Goal: Task Accomplishment & Management: Manage account settings

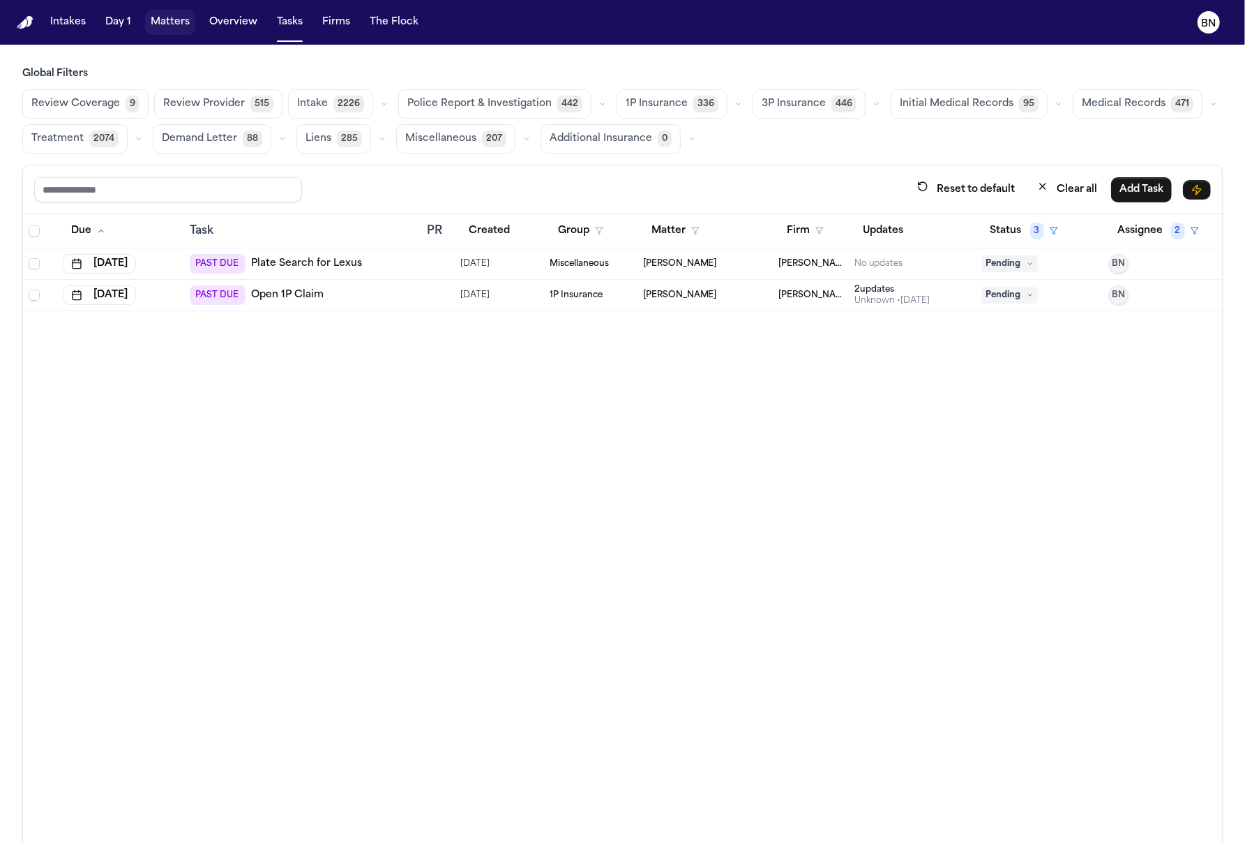
click at [172, 20] on button "Matters" at bounding box center [170, 22] width 50 height 25
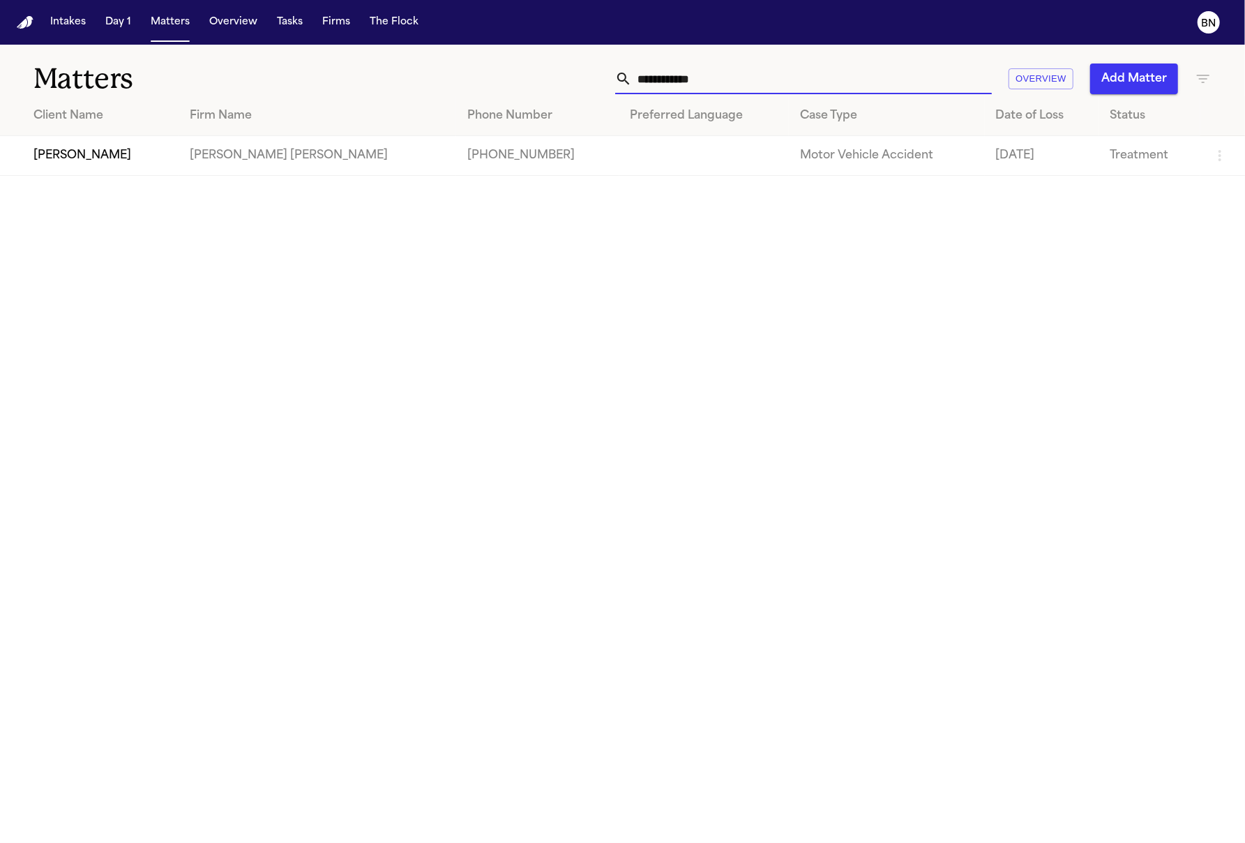
click at [800, 73] on input "**********" at bounding box center [812, 78] width 360 height 31
paste input "text"
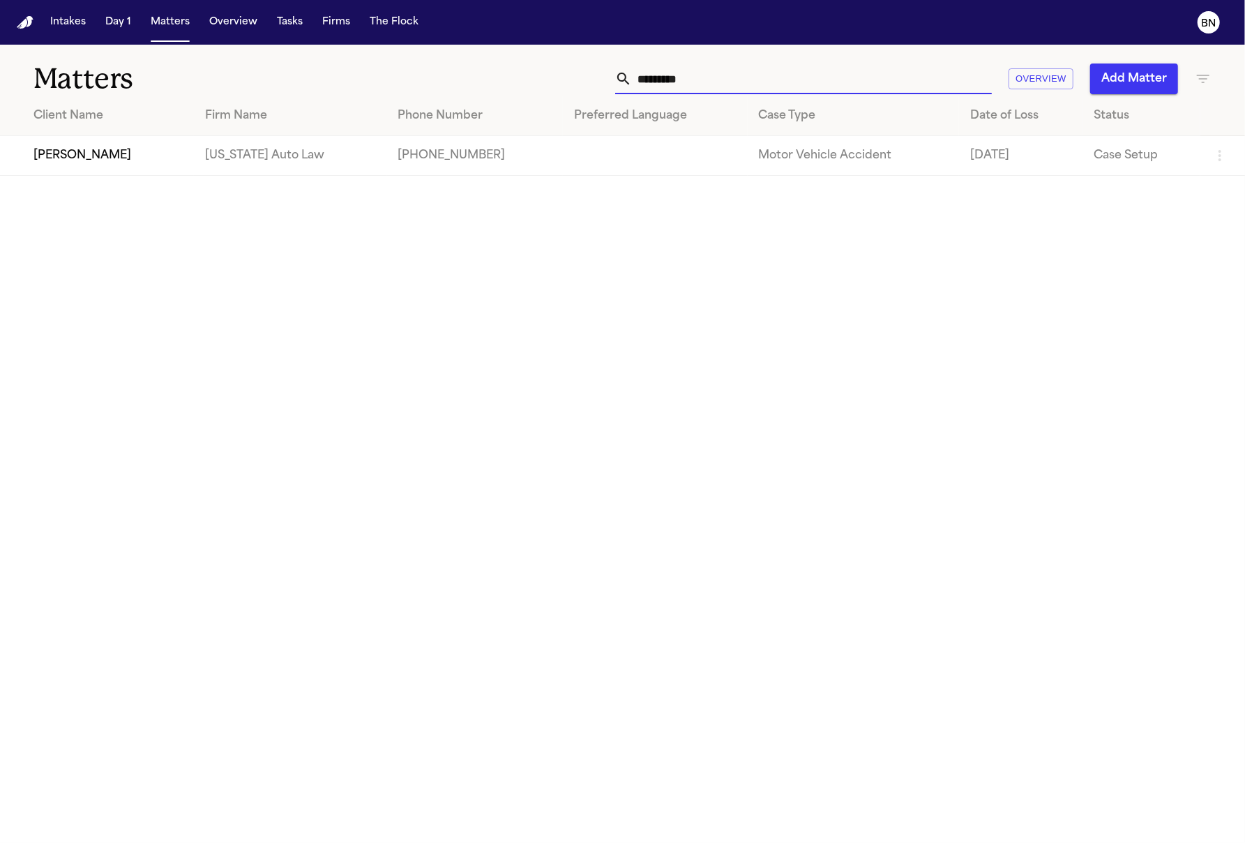
type input "*********"
click at [96, 148] on td "[PERSON_NAME]" at bounding box center [97, 156] width 194 height 40
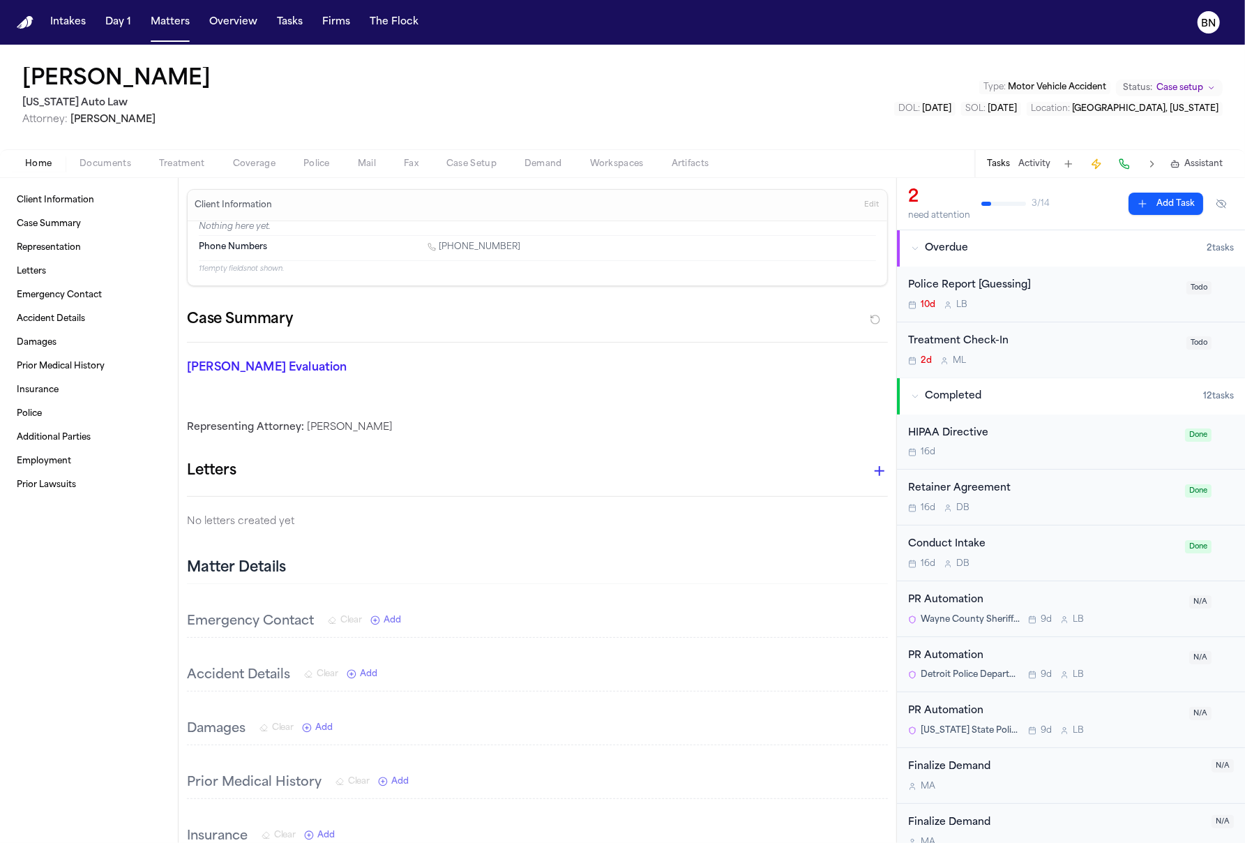
click at [112, 160] on span "Documents" at bounding box center [106, 163] width 52 height 11
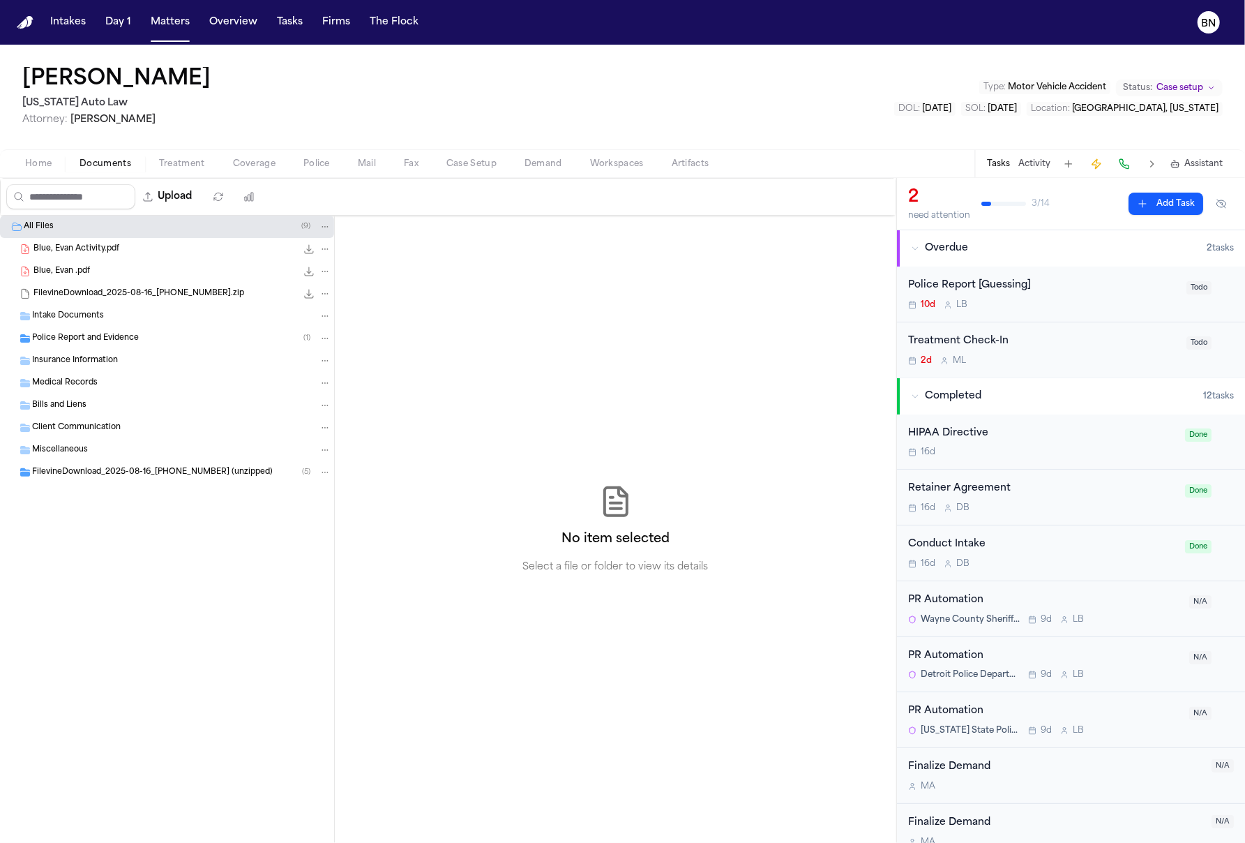
click at [140, 338] on div "Police Report and Evidence ( 1 )" at bounding box center [181, 338] width 299 height 13
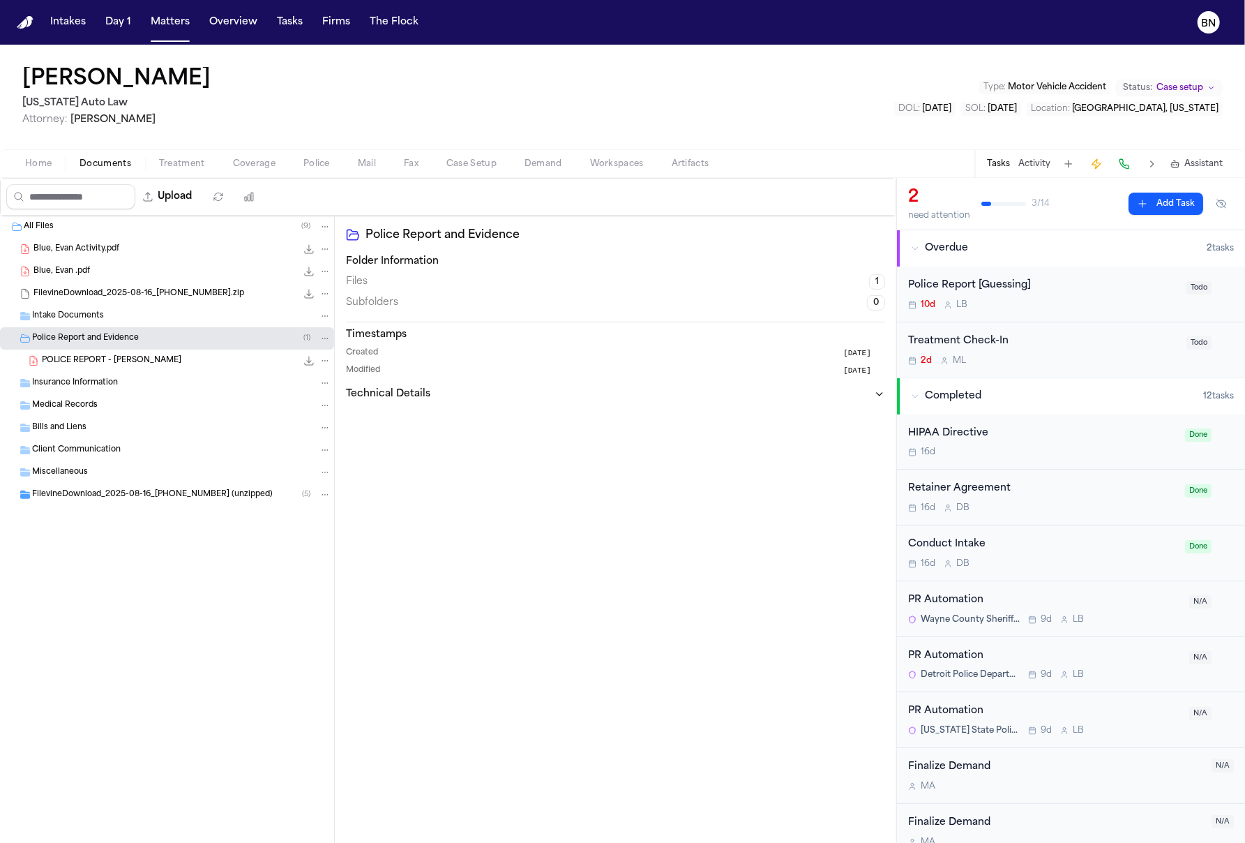
click at [179, 352] on div "POLICE REPORT - [PERSON_NAME] 53.7 KB • PDF" at bounding box center [167, 361] width 334 height 22
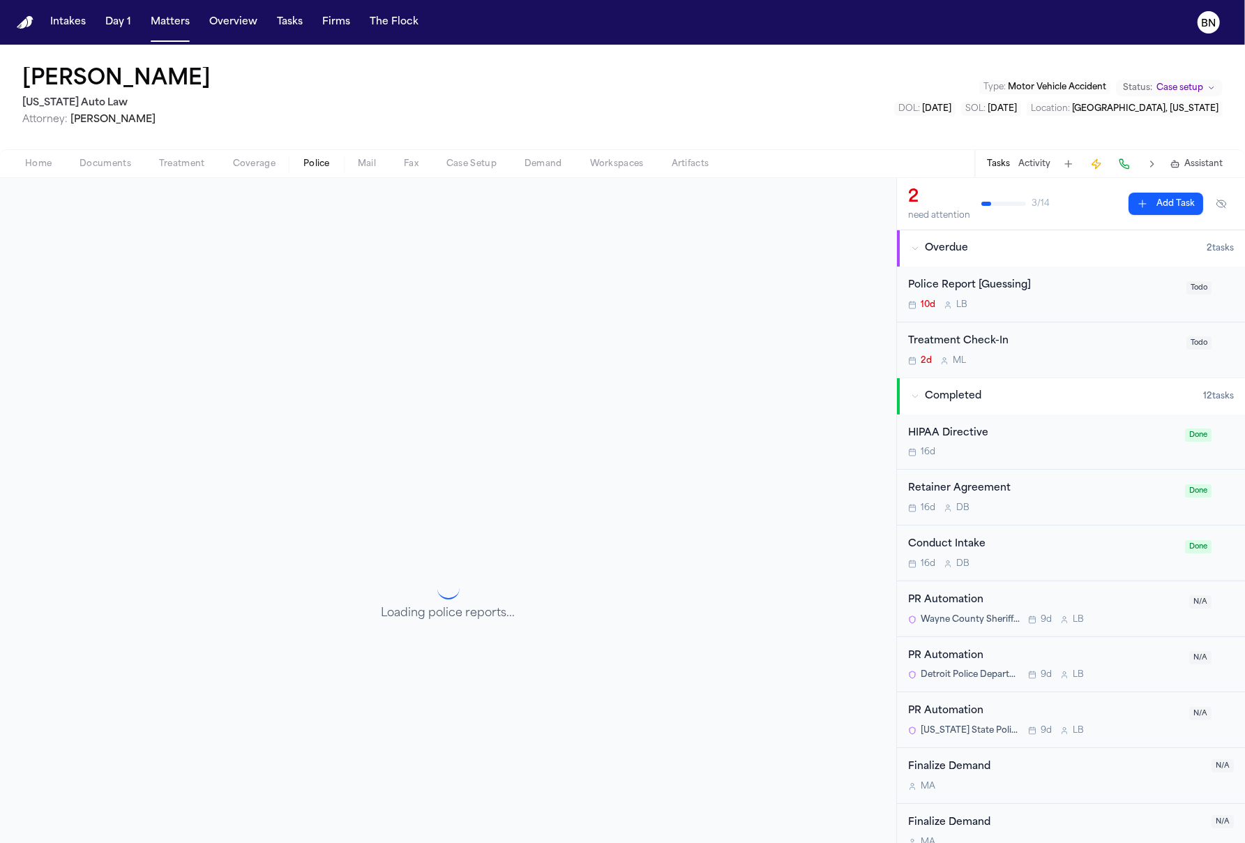
click at [319, 163] on span "Police" at bounding box center [316, 163] width 27 height 11
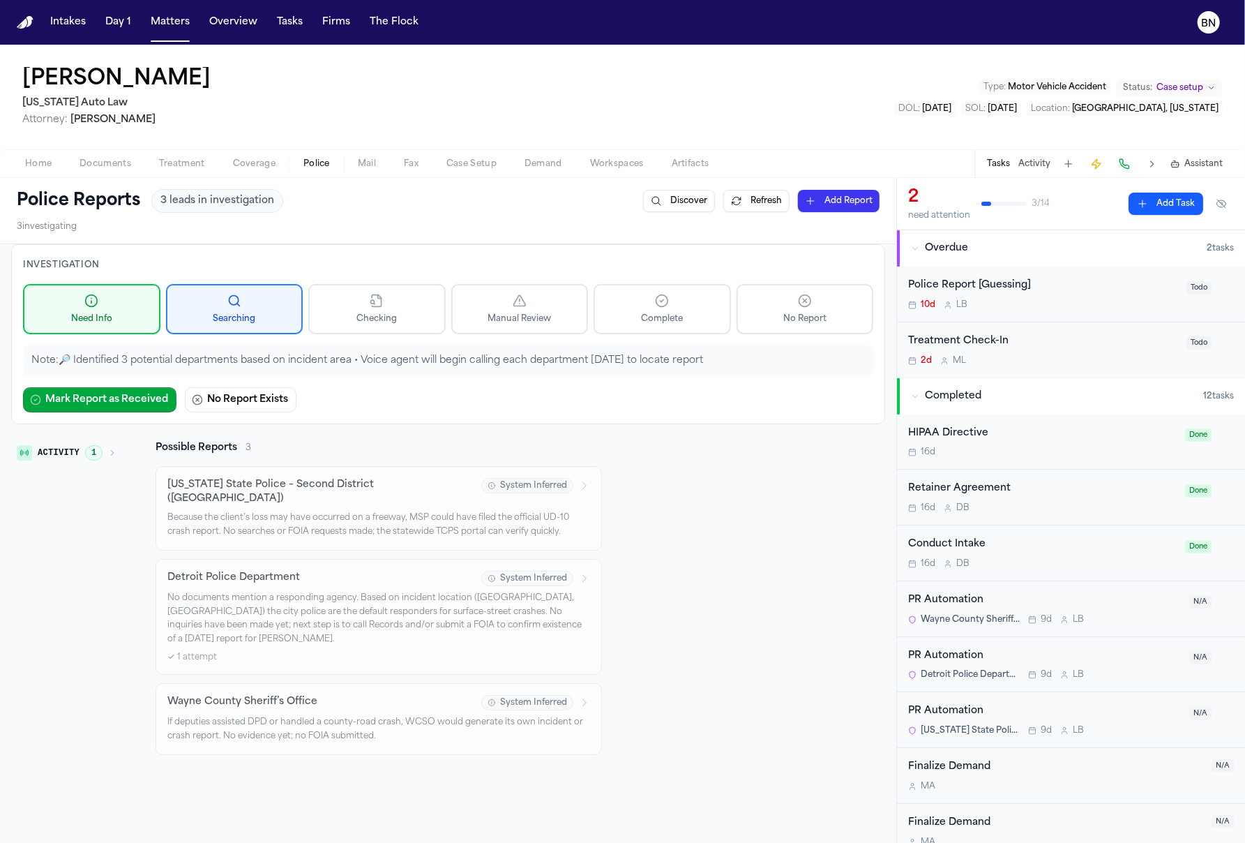
click at [302, 240] on div "Police Reports 3 leads in investigation Discover Refresh Add Report 3 investiga…" at bounding box center [448, 211] width 896 height 66
click at [1058, 306] on div "10d L B" at bounding box center [1043, 304] width 270 height 11
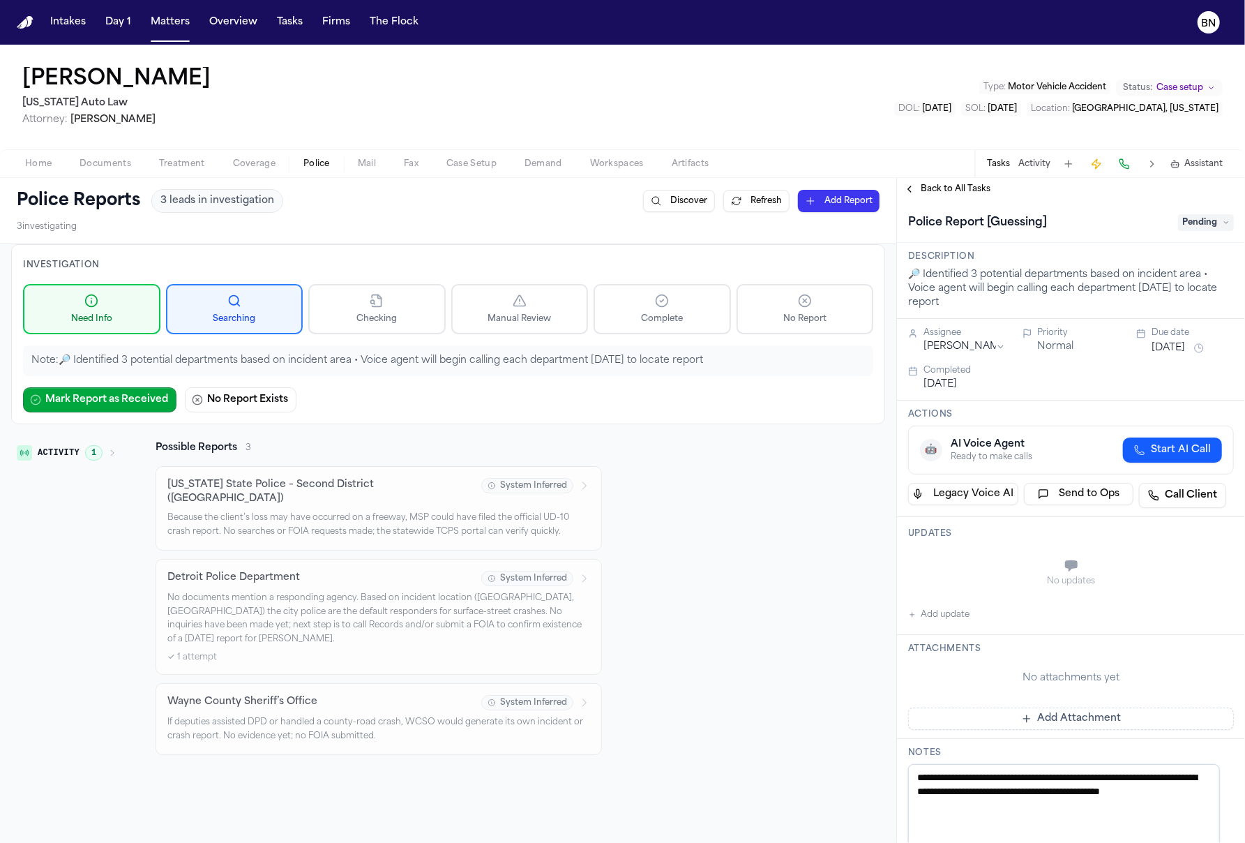
click at [943, 199] on div "Back to All Tasks" at bounding box center [1071, 189] width 348 height 22
click at [941, 188] on span "Back to All Tasks" at bounding box center [956, 188] width 70 height 11
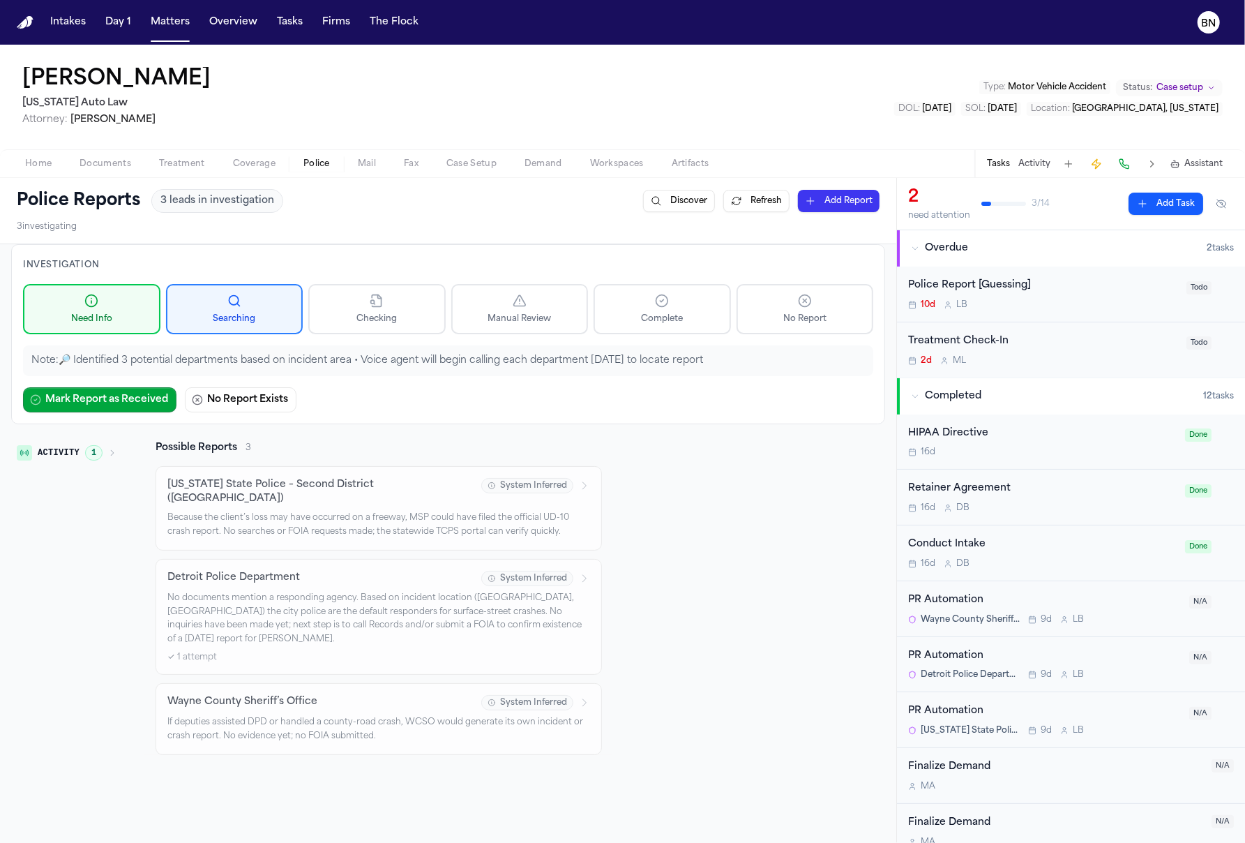
click at [82, 174] on div "Home Documents Treatment Coverage Police Mail Fax Case Setup Demand Workspaces …" at bounding box center [622, 163] width 1245 height 28
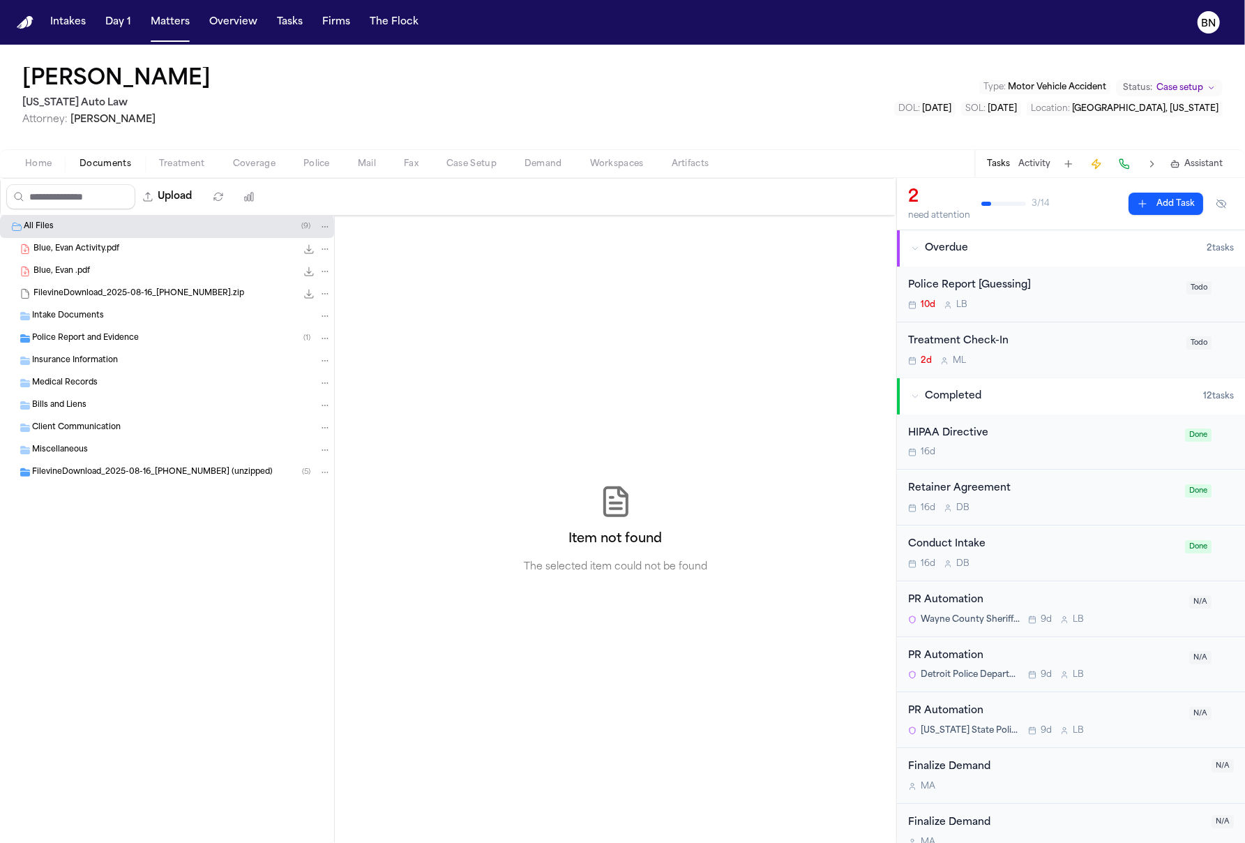
click at [98, 164] on span "Documents" at bounding box center [106, 163] width 52 height 11
click at [87, 356] on span "Insurance Information" at bounding box center [75, 361] width 86 height 12
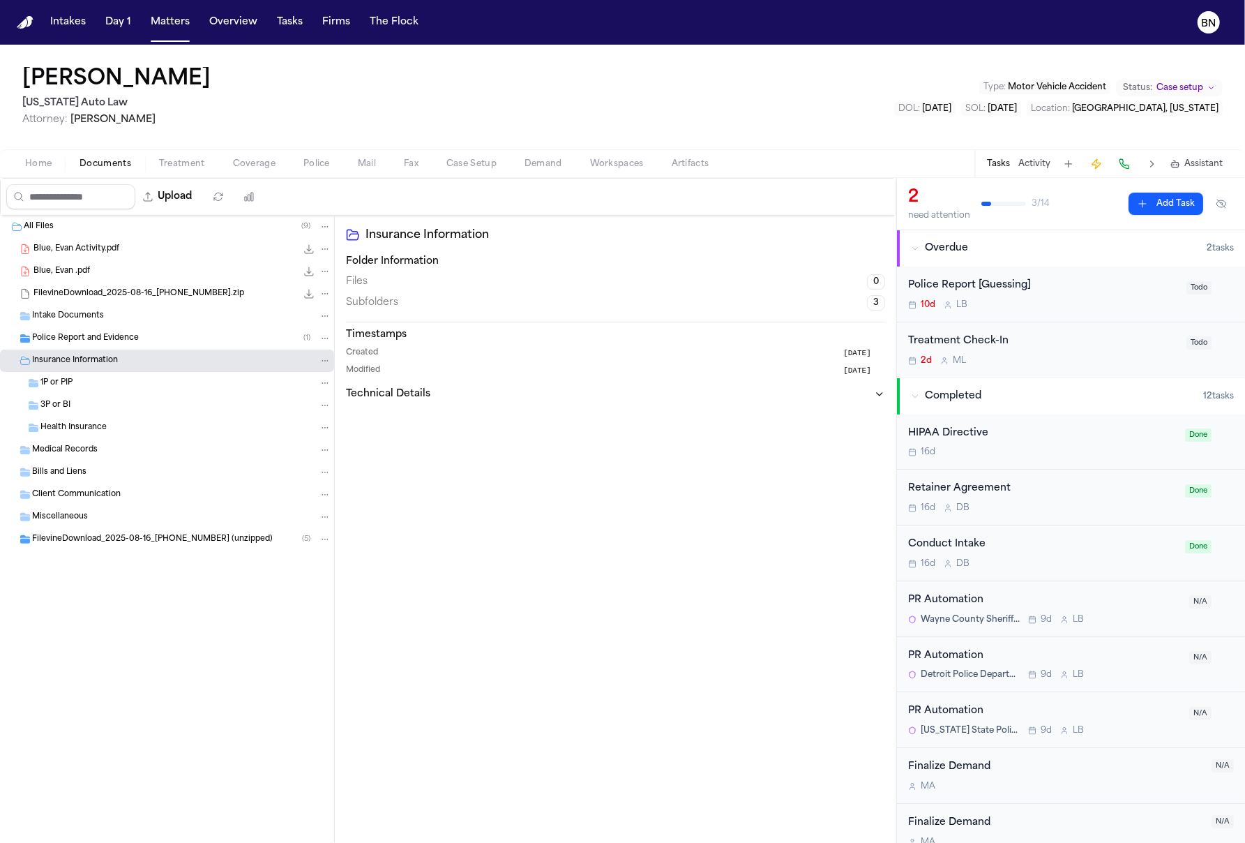
click at [87, 332] on div "Police Report and Evidence ( 1 )" at bounding box center [167, 338] width 334 height 22
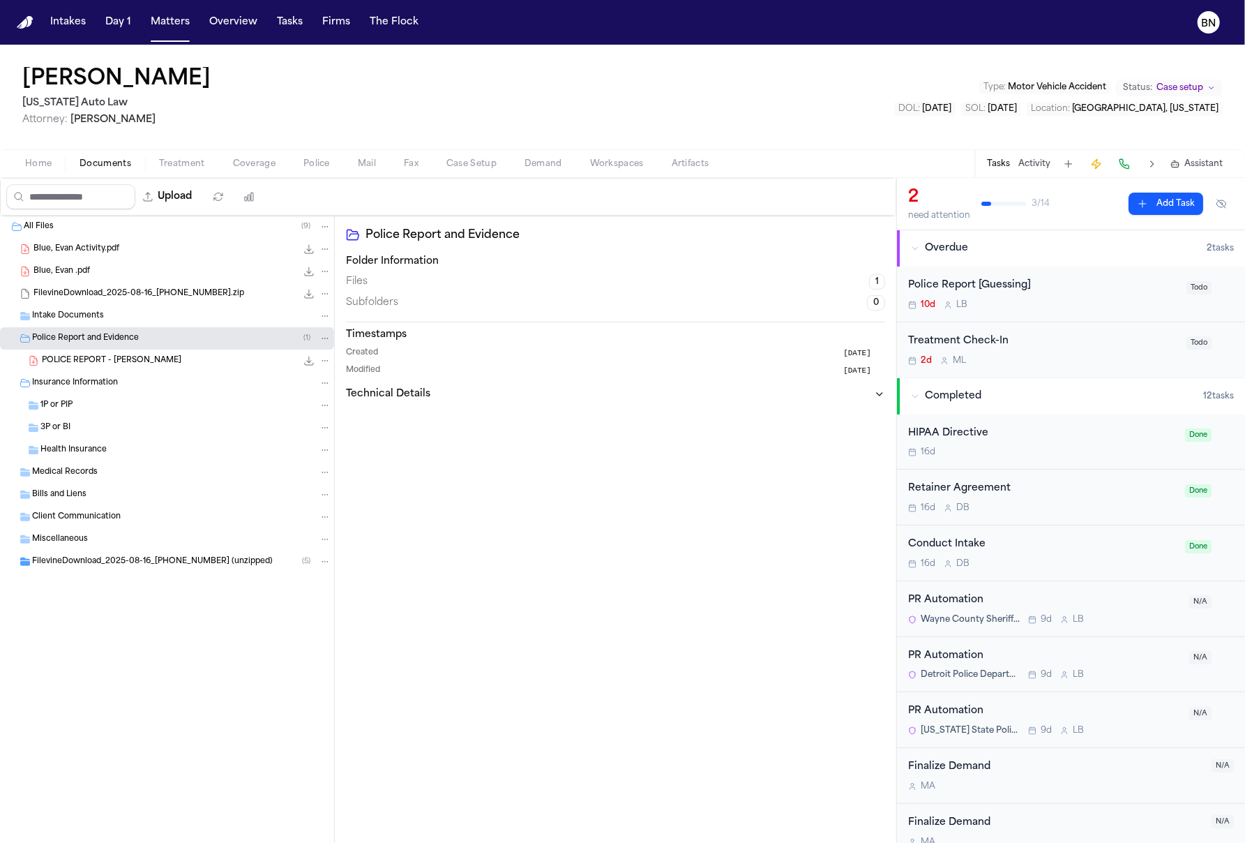
click at [183, 344] on div "Police Report and Evidence ( 1 )" at bounding box center [181, 338] width 299 height 13
click at [163, 346] on div "Police Report and Evidence ( 1 )" at bounding box center [167, 338] width 334 height 22
click at [163, 364] on div "POLICE REPORT - [PERSON_NAME] 53.7 KB • PDF" at bounding box center [187, 361] width 290 height 14
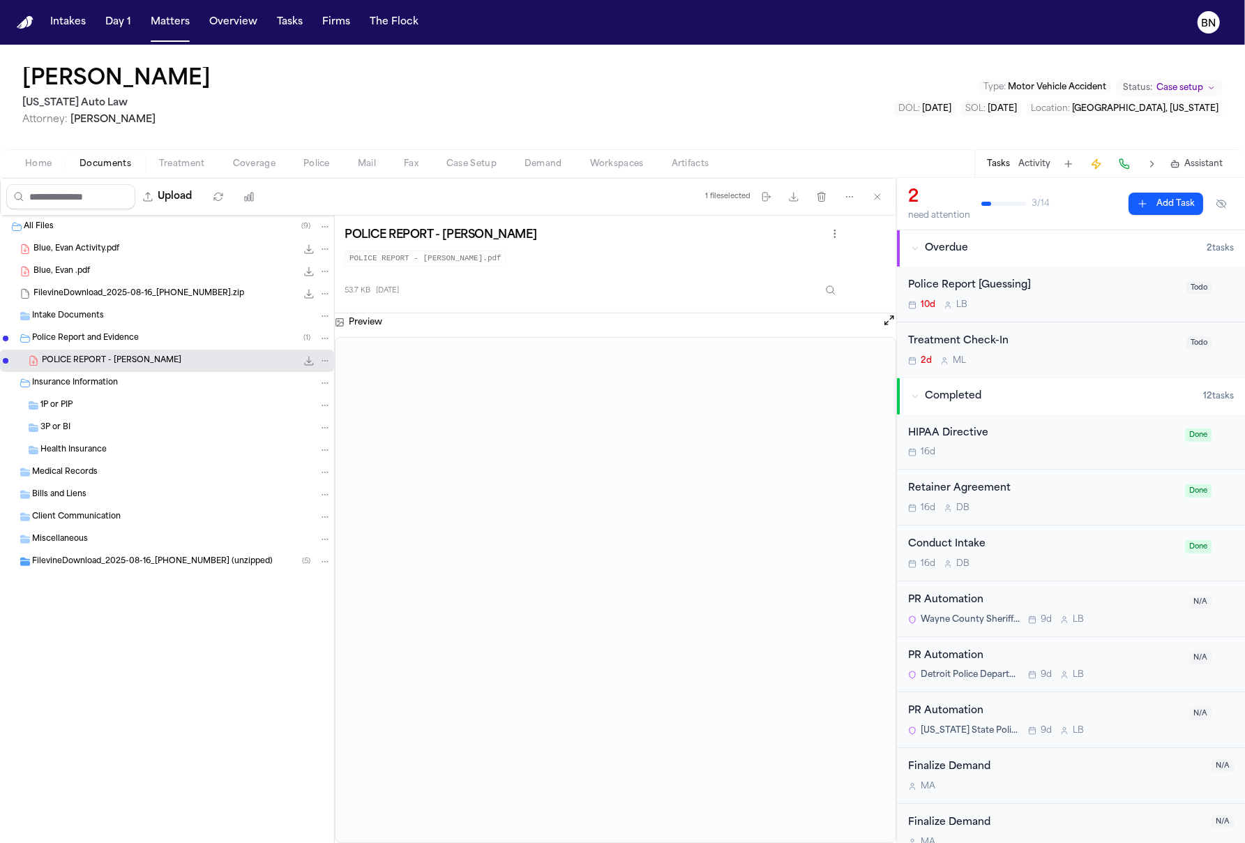
click at [292, 165] on button "Police" at bounding box center [317, 164] width 54 height 17
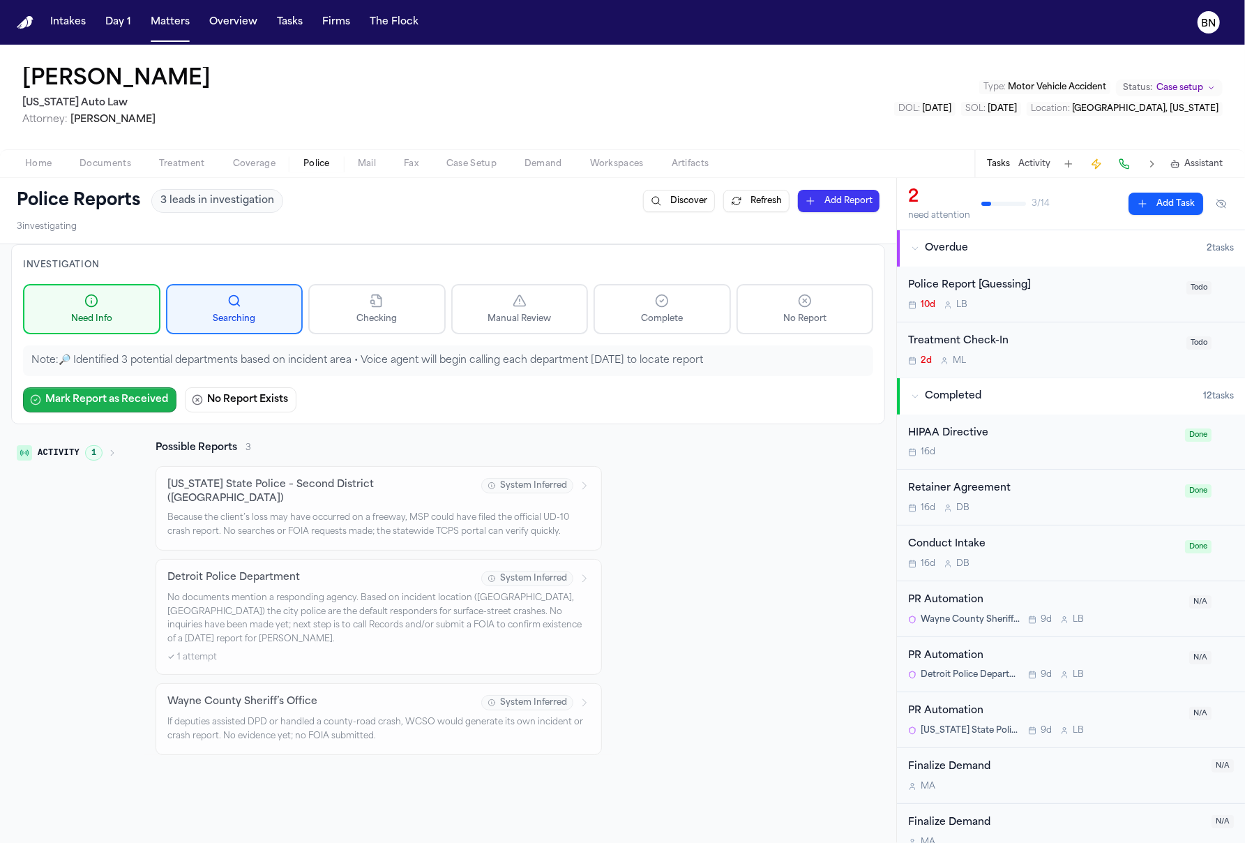
click at [146, 402] on button "Mark Report as Received" at bounding box center [99, 399] width 153 height 25
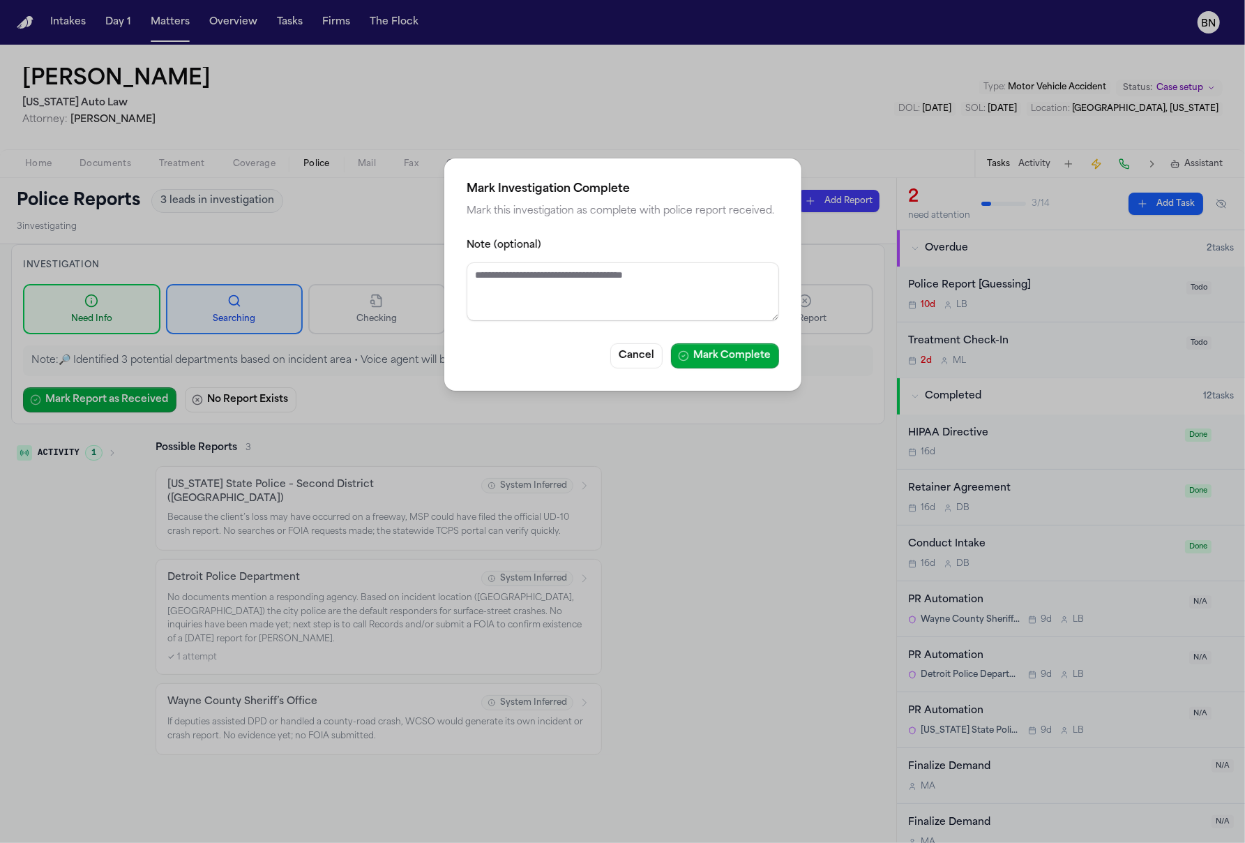
click at [723, 356] on button "Mark Complete" at bounding box center [725, 355] width 108 height 25
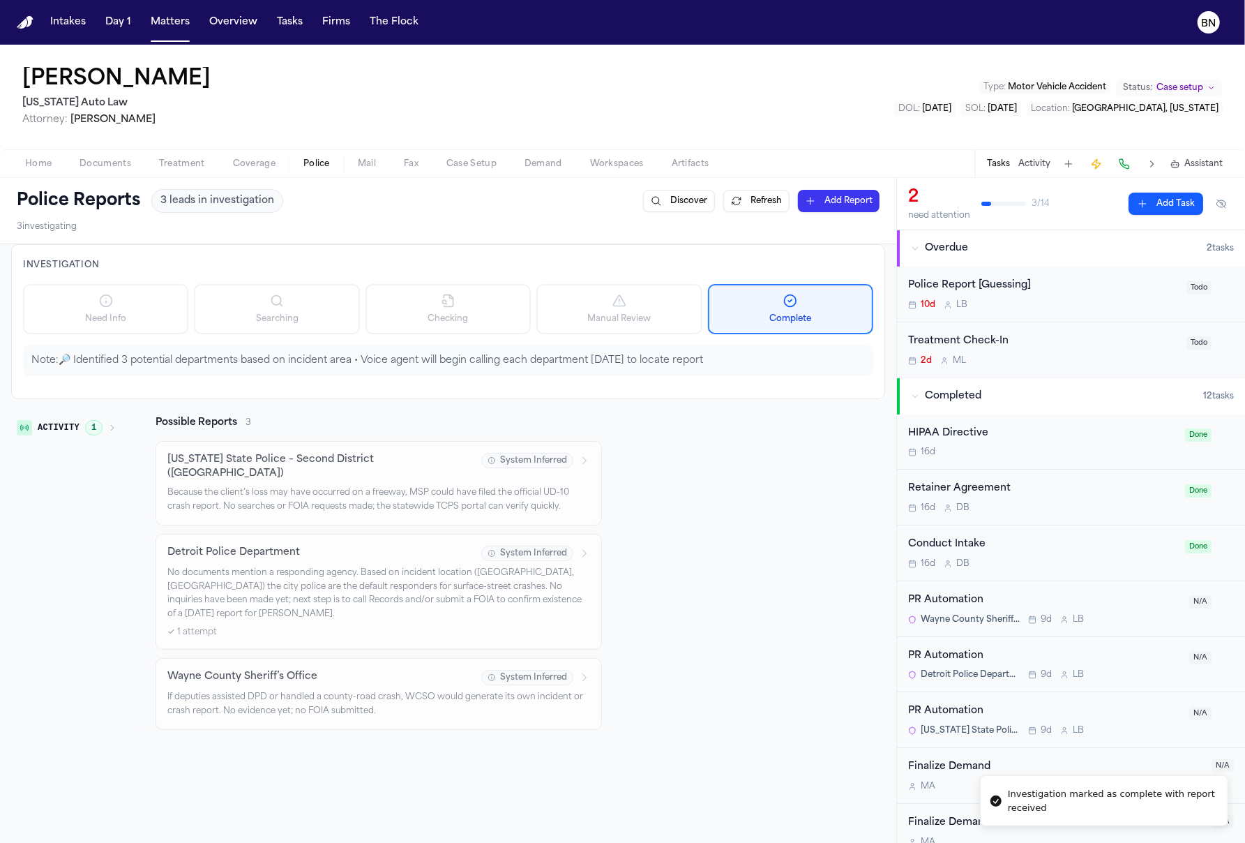
click at [101, 165] on span "Documents" at bounding box center [106, 163] width 52 height 11
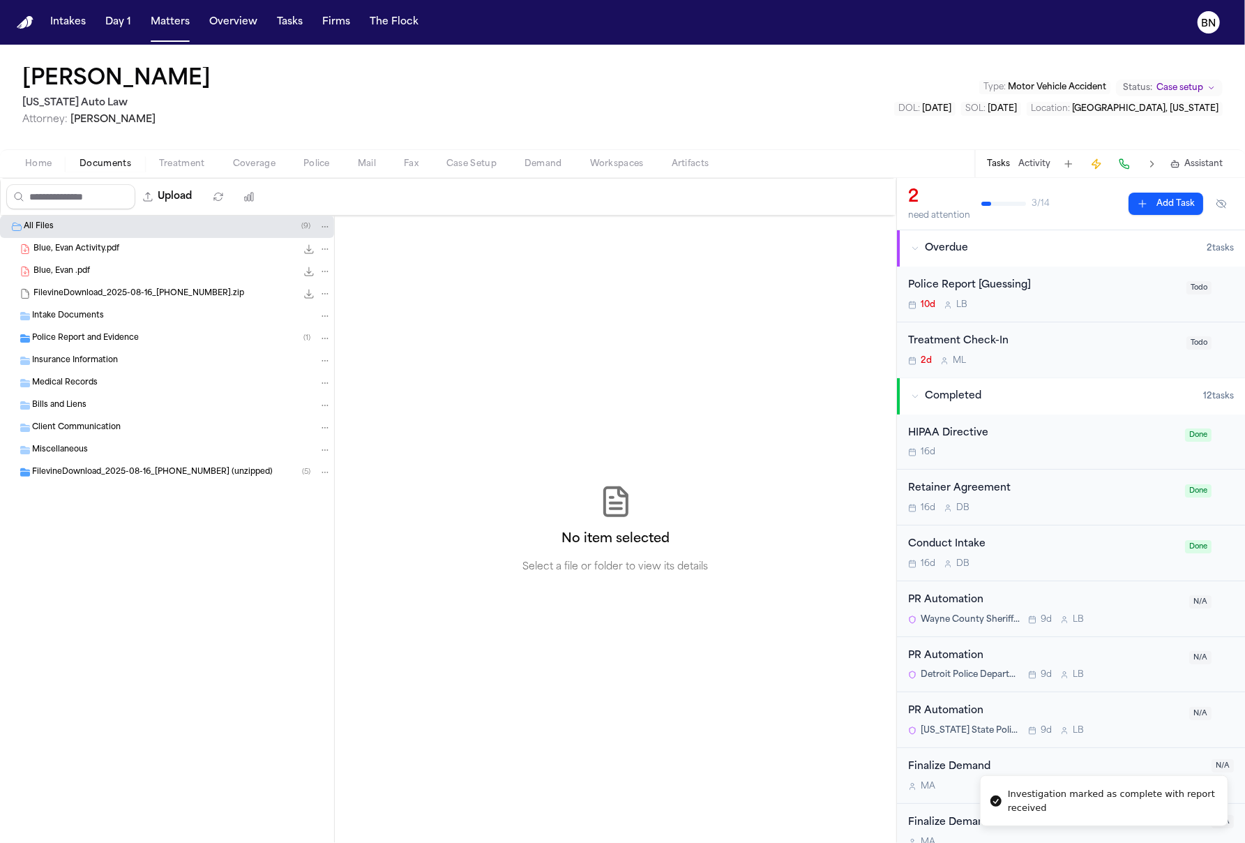
click at [106, 342] on span "Police Report and Evidence" at bounding box center [85, 339] width 107 height 12
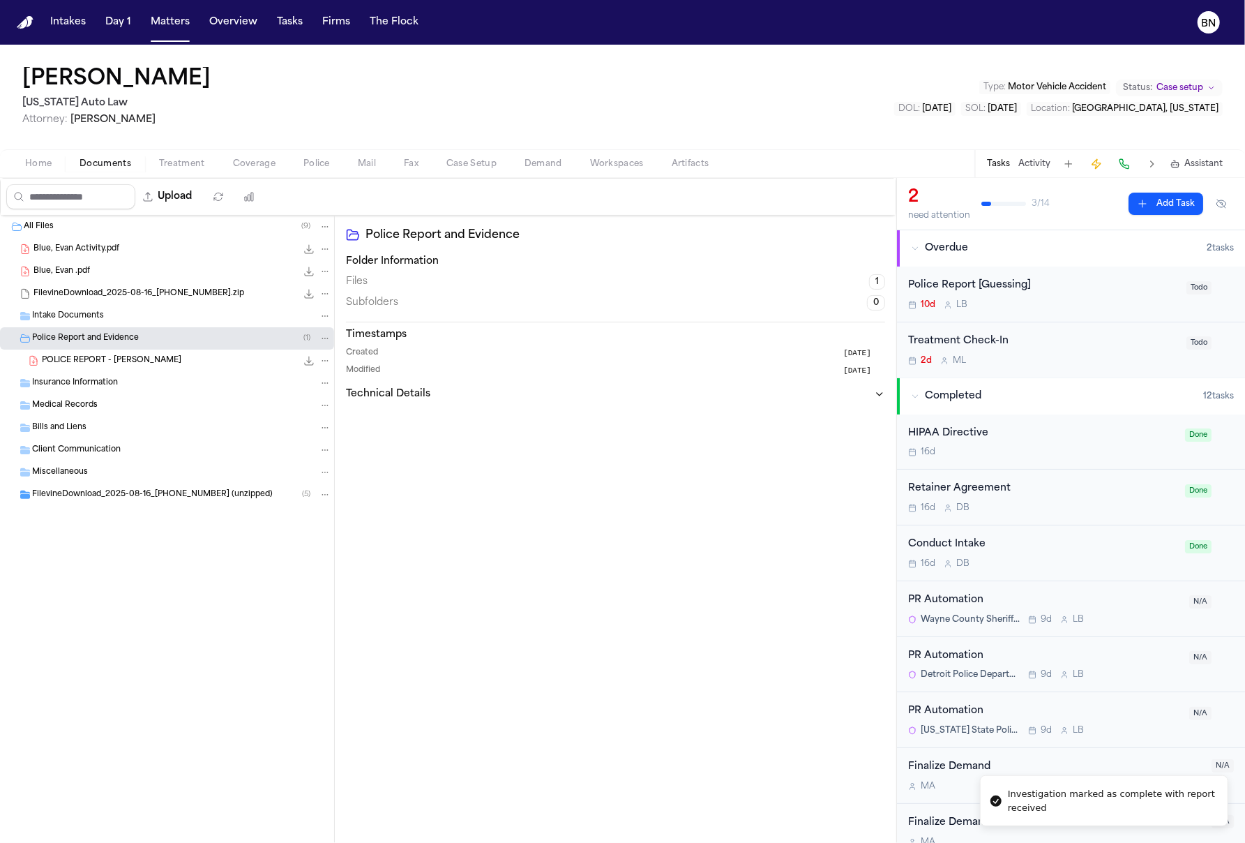
click at [1095, 295] on div "Police Report [Guessing] 10d L B" at bounding box center [1043, 294] width 270 height 33
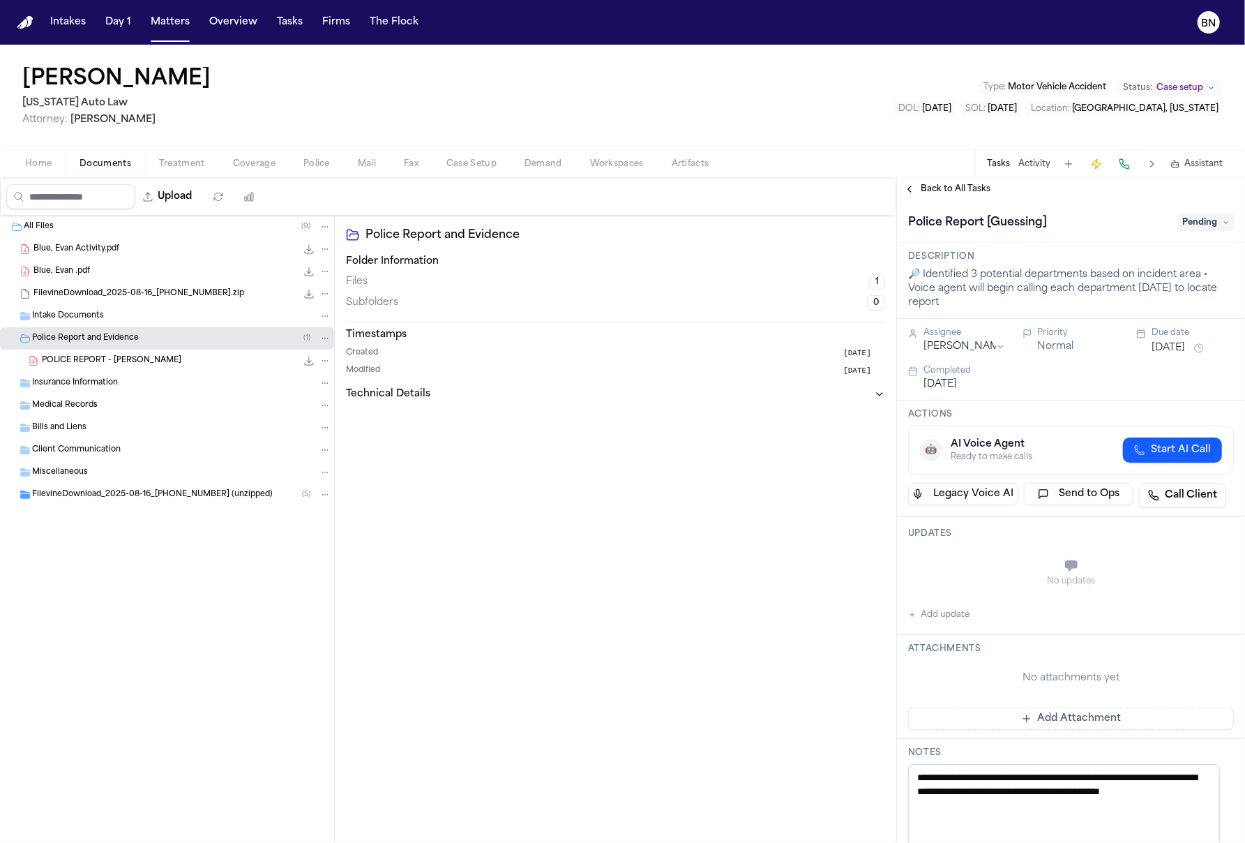
click at [1213, 223] on span "Pending" at bounding box center [1206, 222] width 56 height 17
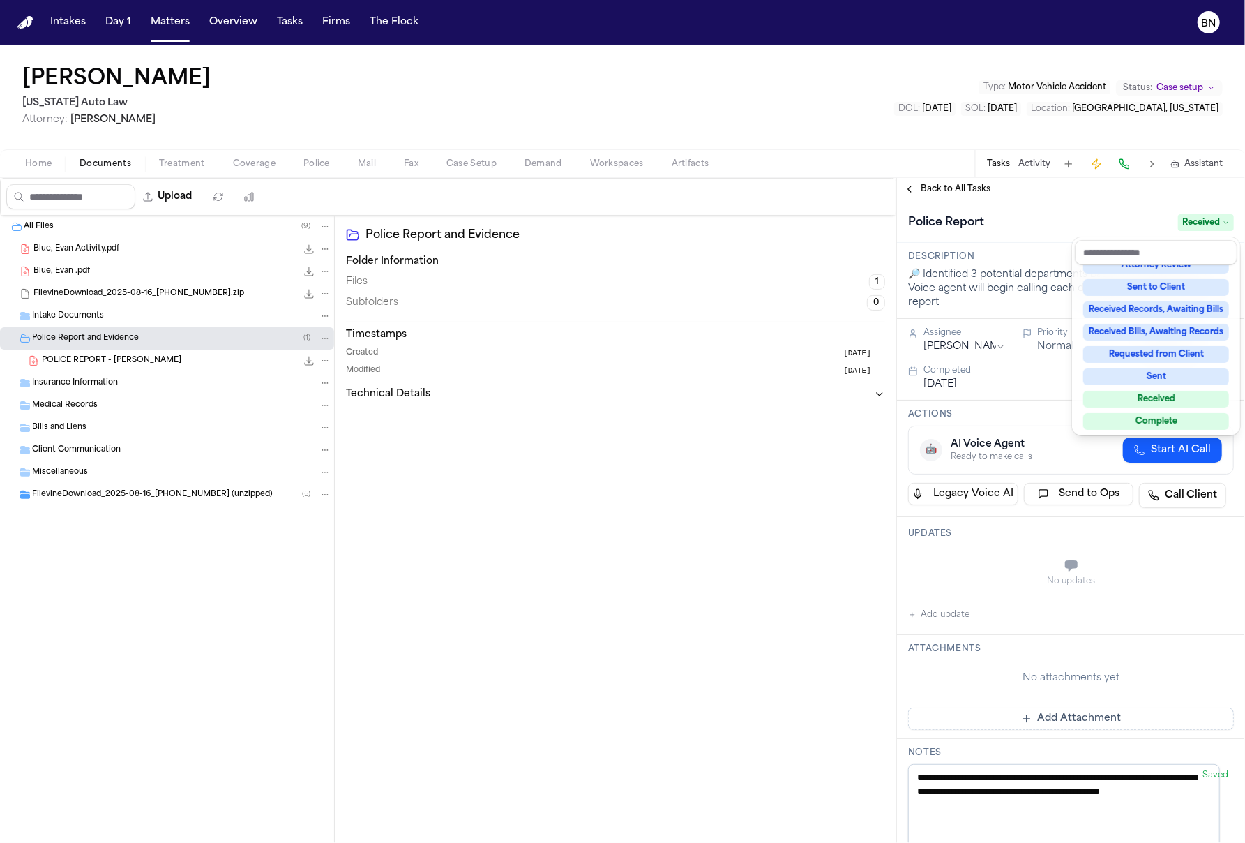
scroll to position [218, 0]
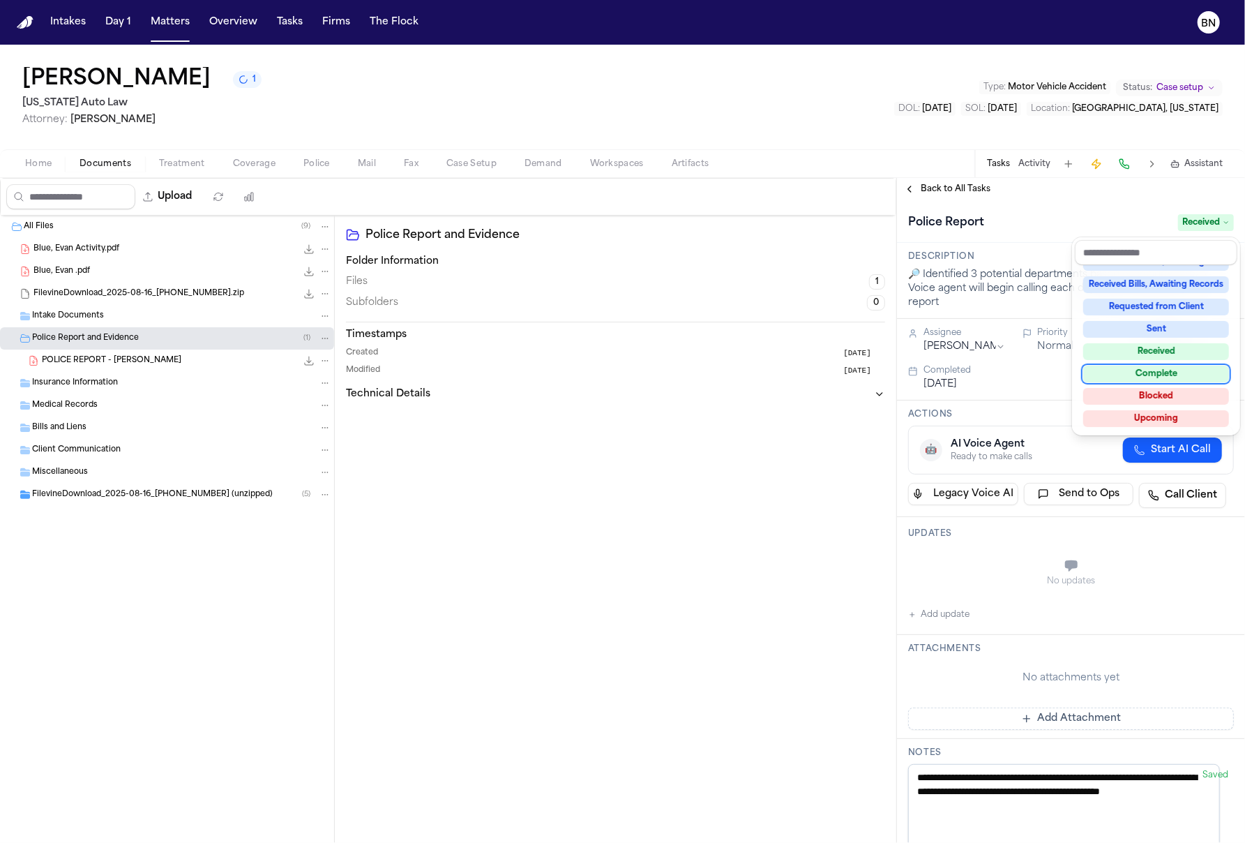
click at [659, 522] on div "Upload 0 files selected Move files Download files Delete files More actions Cle…" at bounding box center [622, 510] width 1245 height 665
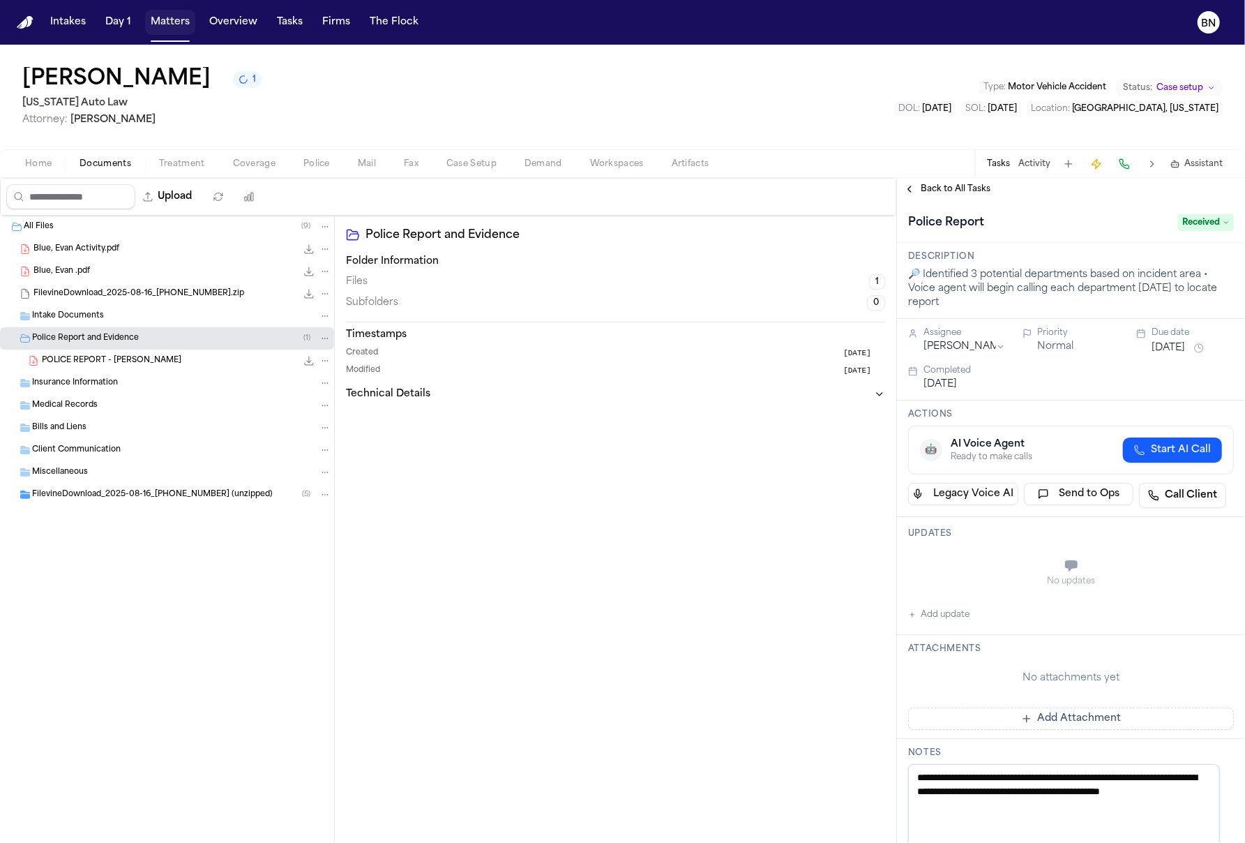
drag, startPoint x: 157, startPoint y: 23, endPoint x: 208, endPoint y: 36, distance: 52.6
click at [157, 23] on button "Matters" at bounding box center [170, 22] width 50 height 25
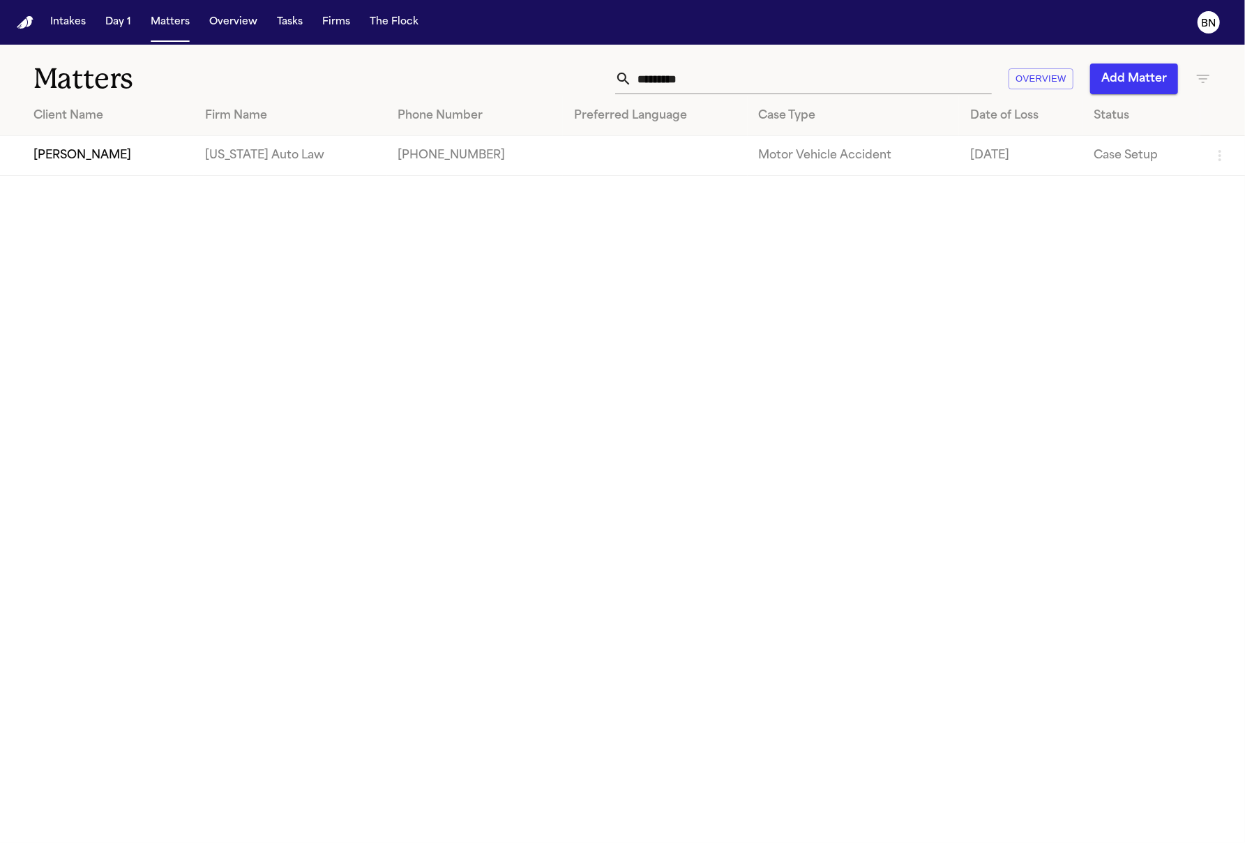
click at [668, 72] on input "*********" at bounding box center [812, 78] width 360 height 31
paste input "*****"
type input "**********"
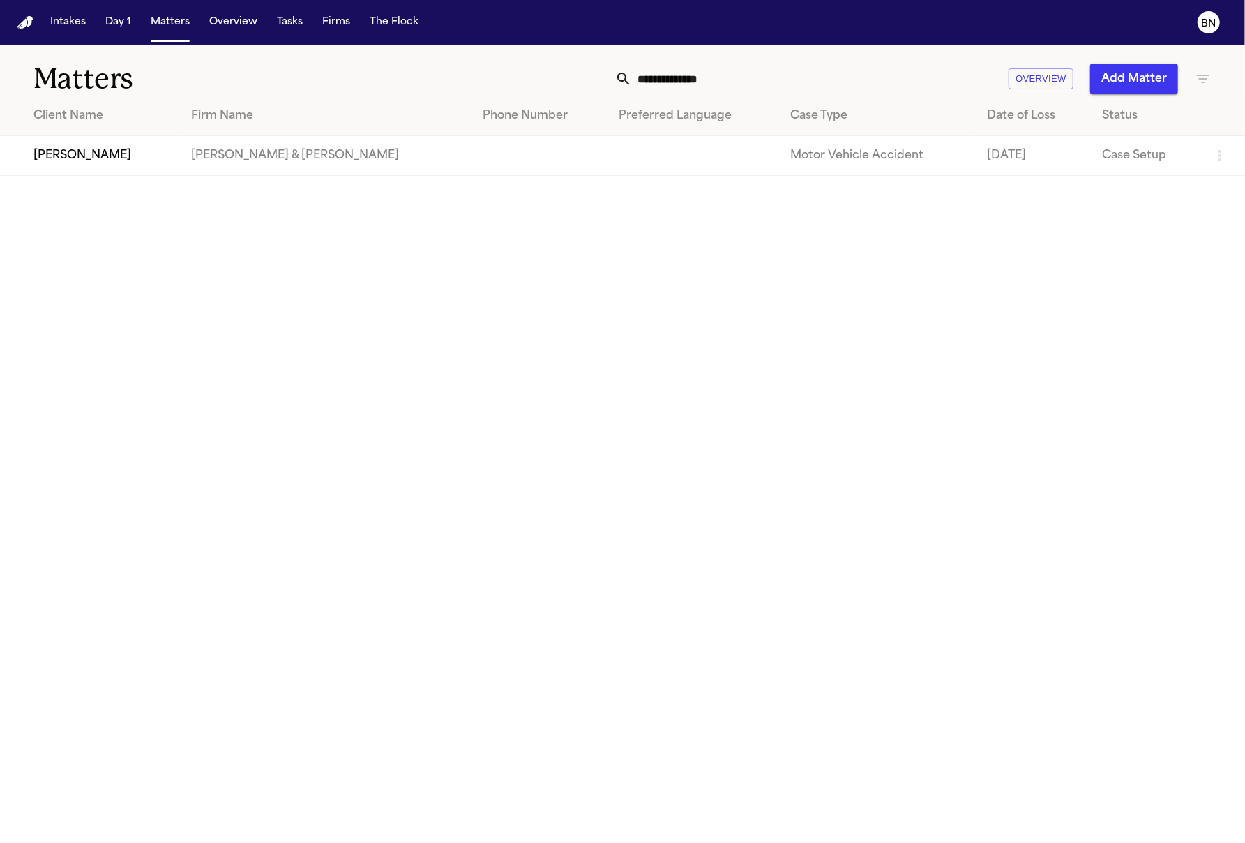
click at [102, 163] on td "[PERSON_NAME]" at bounding box center [90, 156] width 180 height 40
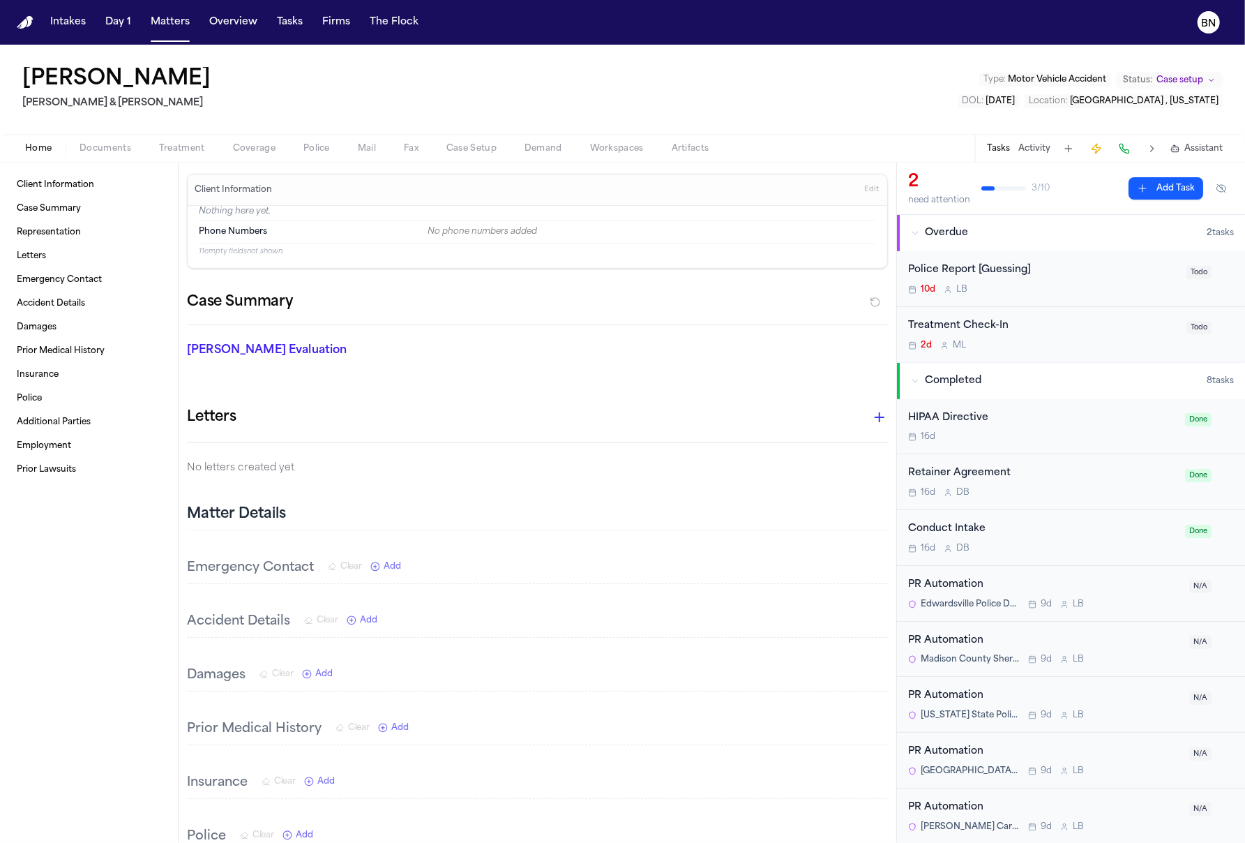
click at [1018, 153] on div "Tasks Activity Assistant" at bounding box center [1105, 148] width 260 height 27
click at [1024, 147] on button "Activity" at bounding box center [1035, 148] width 32 height 11
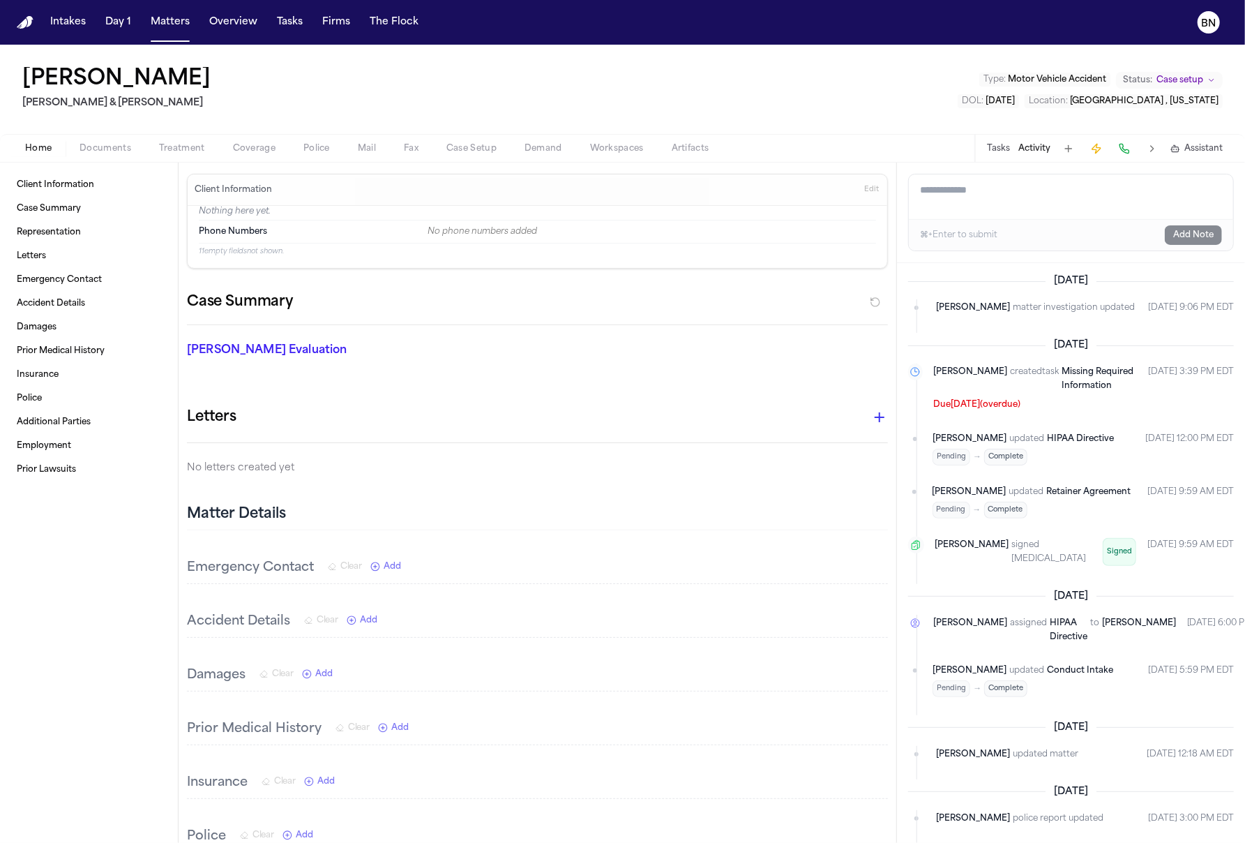
click at [841, 53] on div "Tarnell [PERSON_NAME] & [PERSON_NAME] Type : Motor Vehicle Accident Status: Cas…" at bounding box center [622, 89] width 1245 height 89
click at [839, 49] on div "Tarnell [PERSON_NAME] & [PERSON_NAME] Type : Motor Vehicle Accident Status: Cas…" at bounding box center [622, 89] width 1245 height 89
click at [836, 49] on div "Tarnell [PERSON_NAME] & [PERSON_NAME] Type : Motor Vehicle Accident Status: Cas…" at bounding box center [622, 89] width 1245 height 89
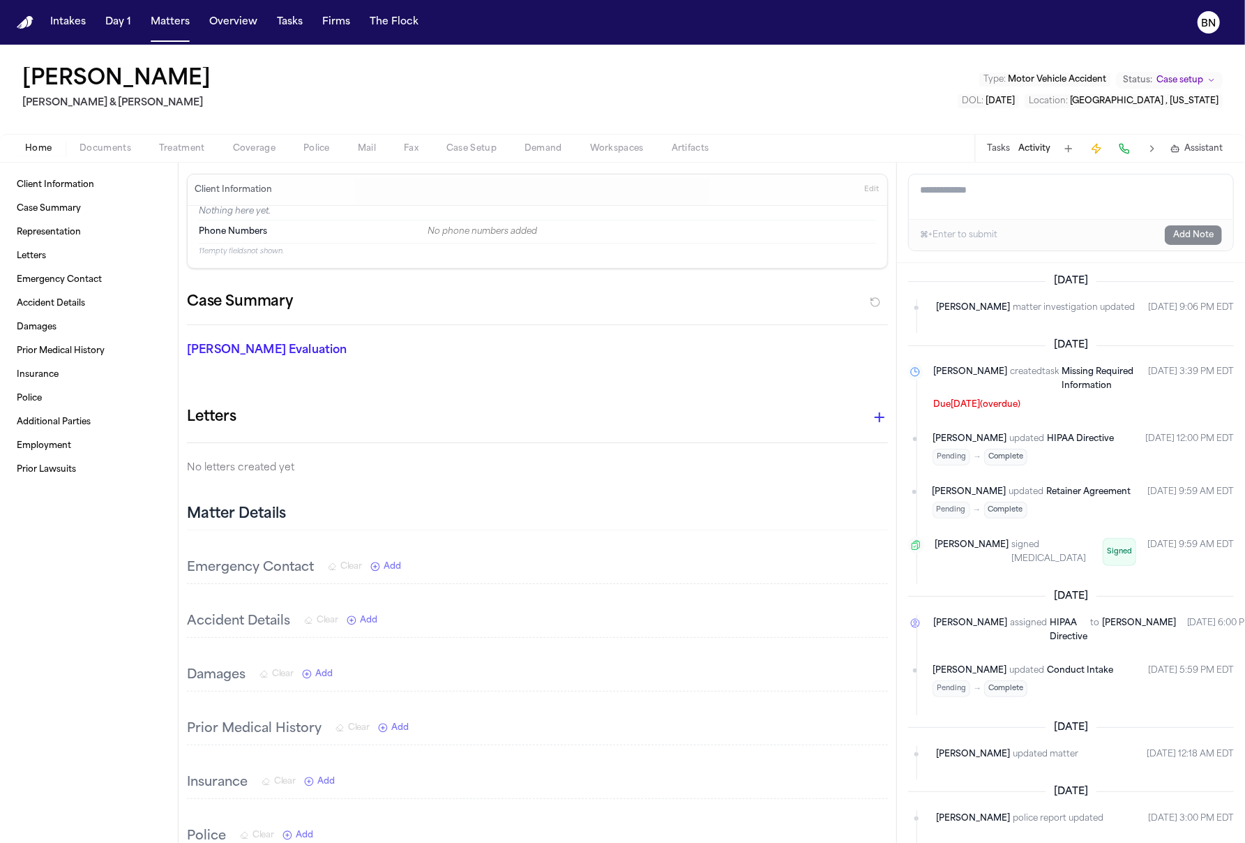
click at [836, 49] on div "Tarnell [PERSON_NAME] & [PERSON_NAME] Type : Motor Vehicle Accident Status: Cas…" at bounding box center [622, 89] width 1245 height 89
click at [835, 48] on div "Tarnell [PERSON_NAME] & [PERSON_NAME] Type : Motor Vehicle Accident Status: Cas…" at bounding box center [622, 89] width 1245 height 89
click at [834, 48] on div "Tarnell [PERSON_NAME] & [PERSON_NAME] Type : Motor Vehicle Accident Status: Cas…" at bounding box center [622, 89] width 1245 height 89
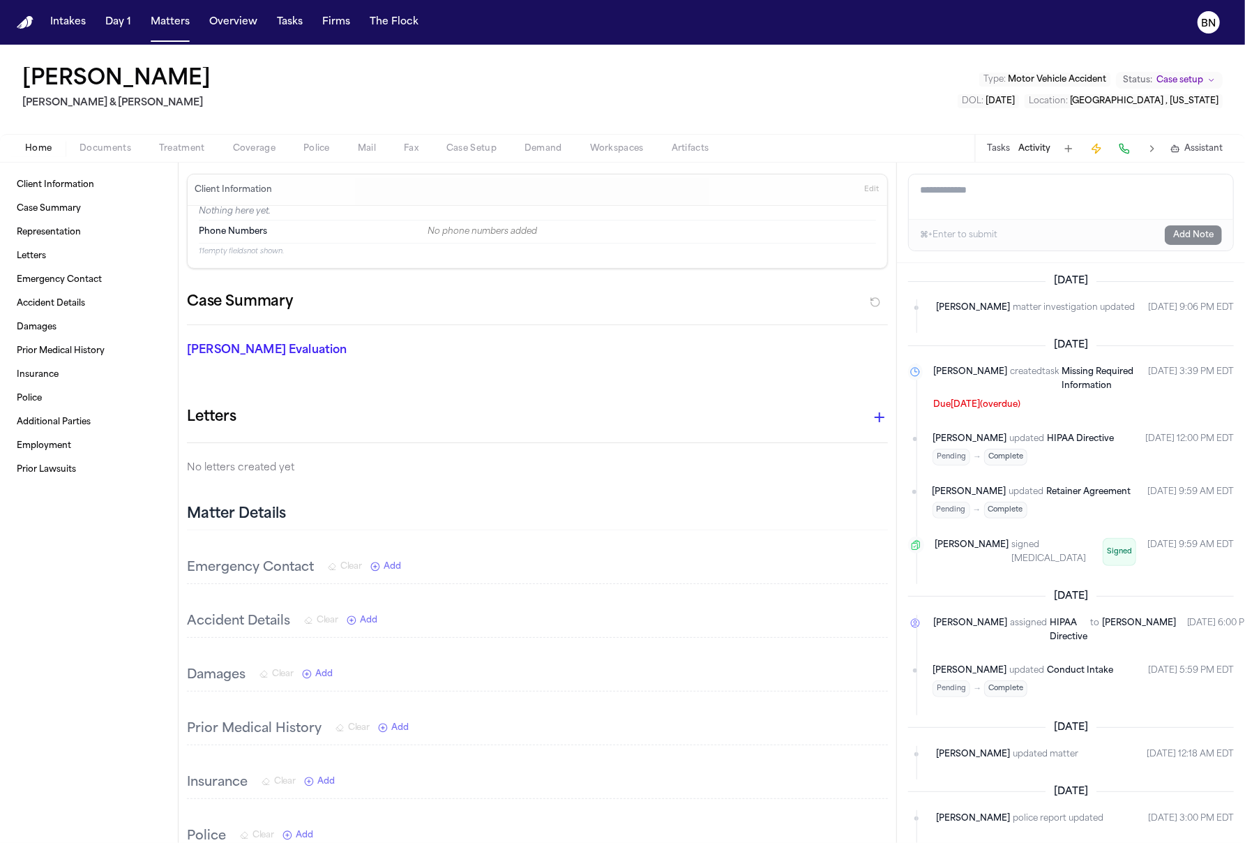
click at [834, 48] on div "Tarnell [PERSON_NAME] & [PERSON_NAME] Type : Motor Vehicle Accident Status: Cas…" at bounding box center [622, 89] width 1245 height 89
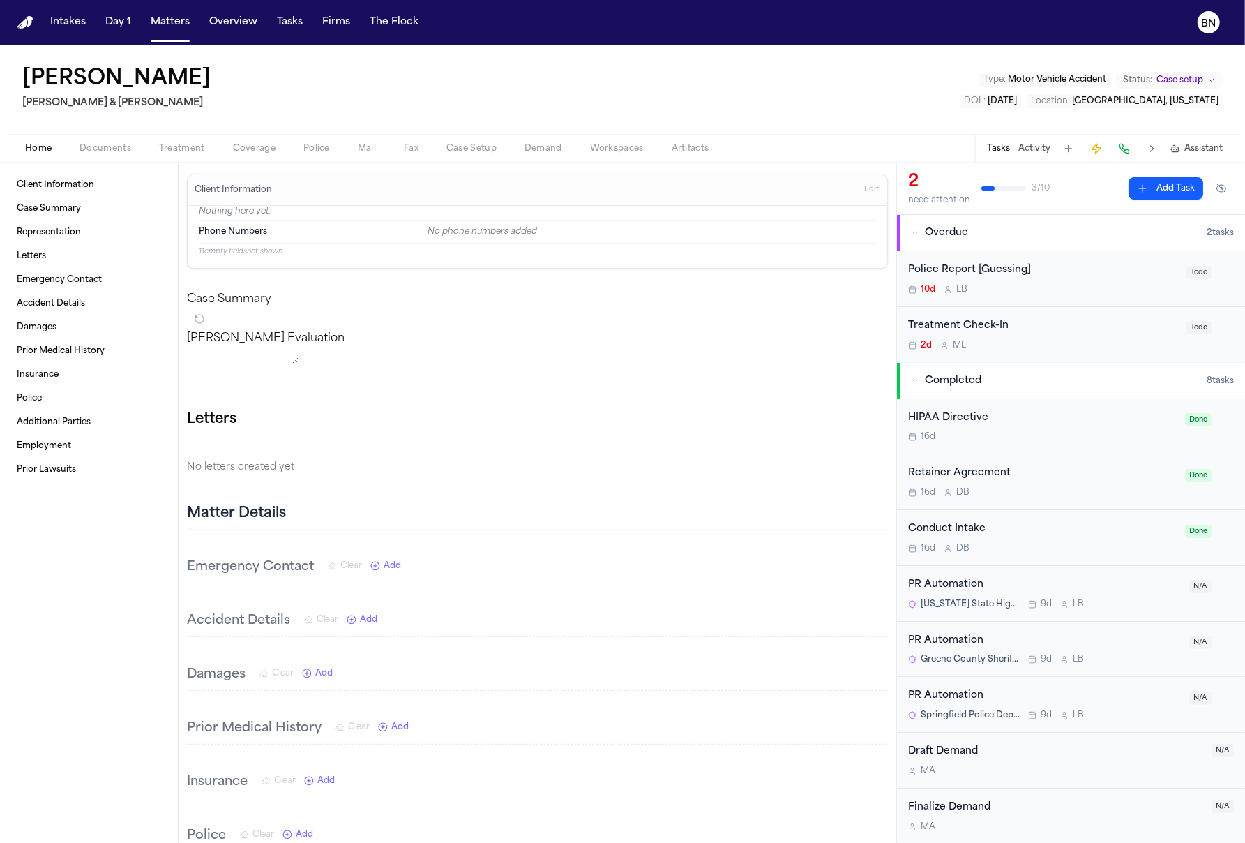
click at [135, 151] on button "Documents" at bounding box center [106, 148] width 80 height 17
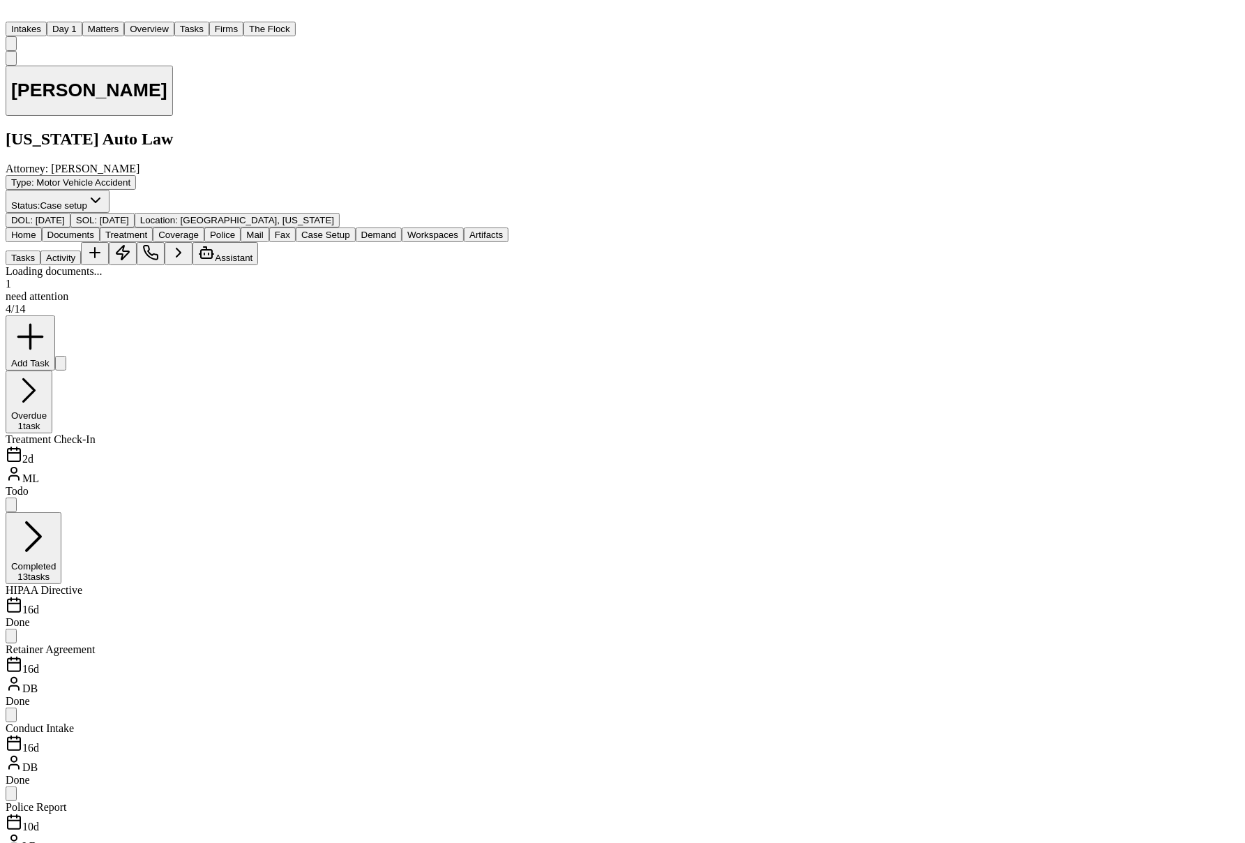
click at [94, 230] on span "Documents" at bounding box center [70, 235] width 47 height 10
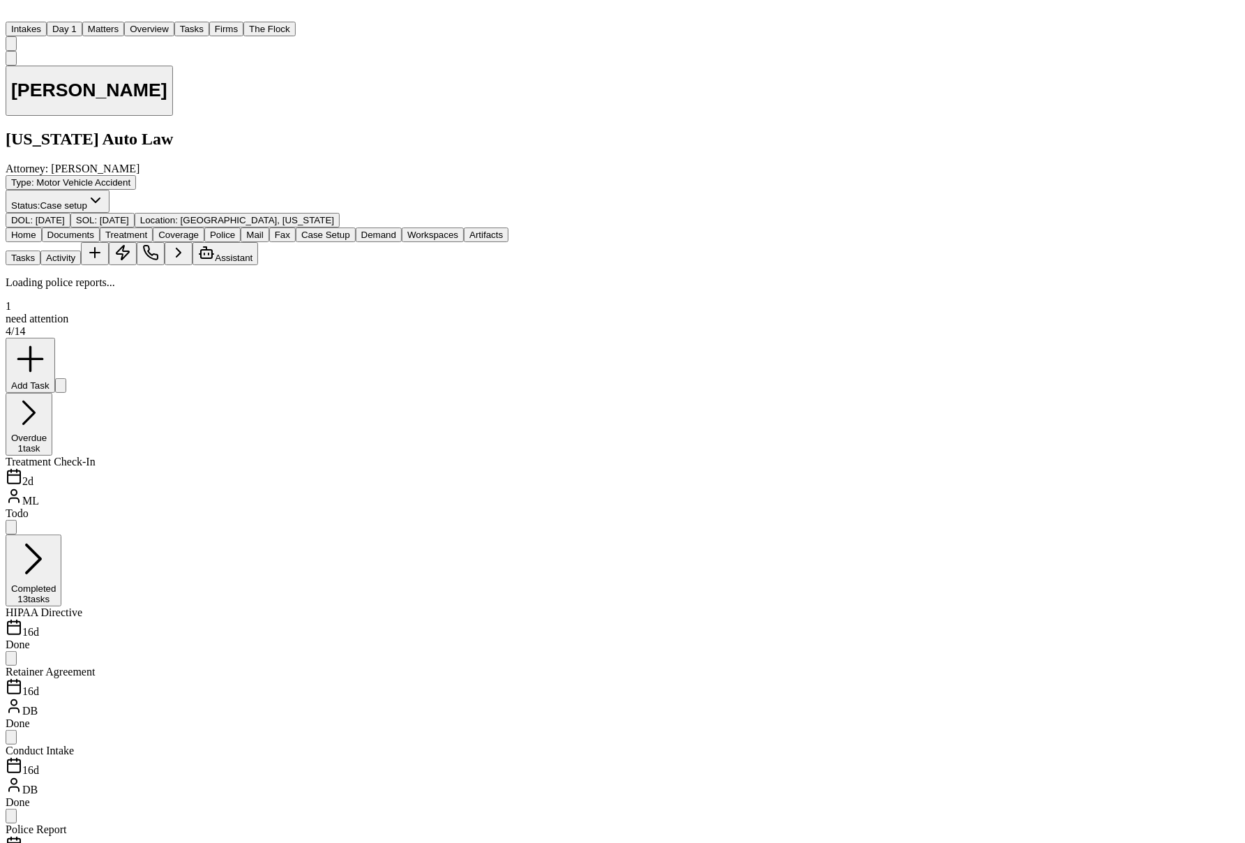
click at [241, 227] on button "Police" at bounding box center [222, 234] width 36 height 15
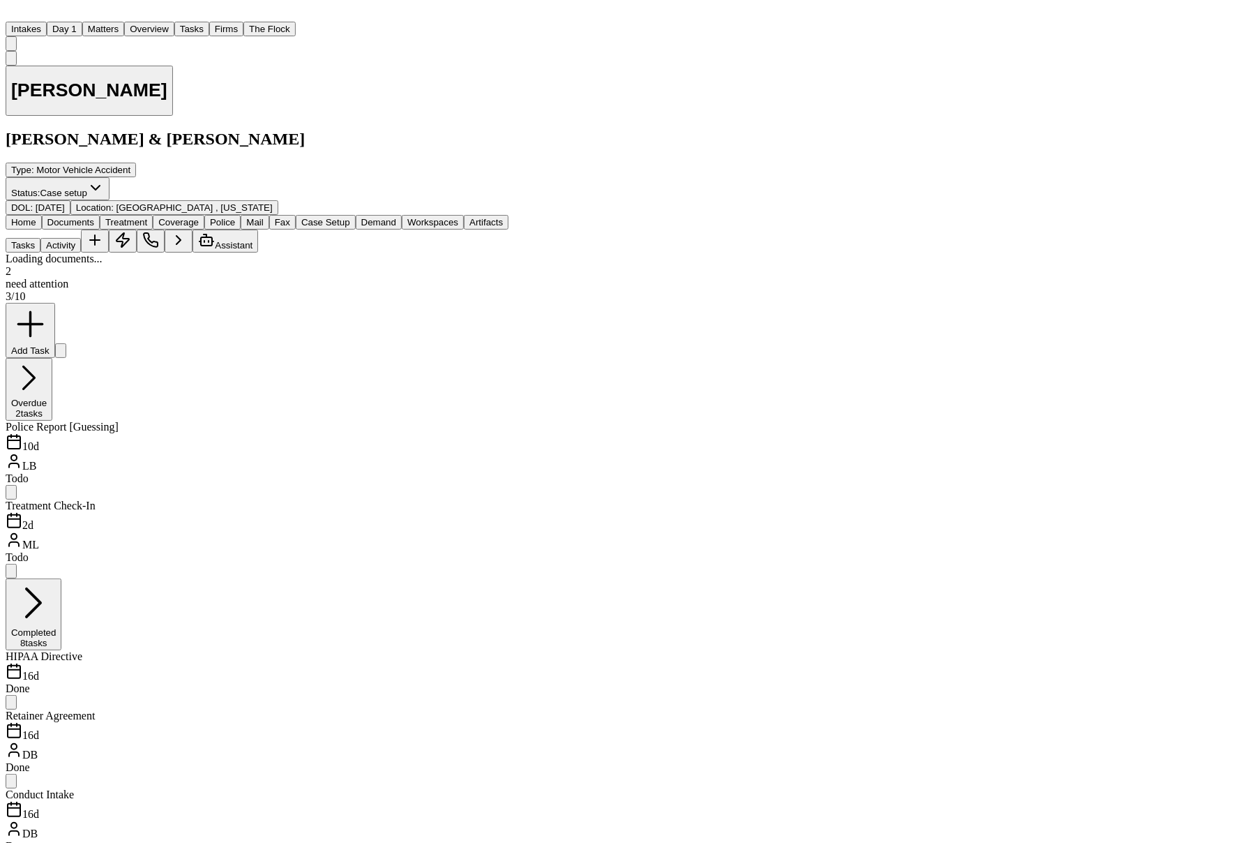
click at [94, 217] on span "Documents" at bounding box center [70, 222] width 47 height 10
